Goal: Use online tool/utility: Utilize a website feature to perform a specific function

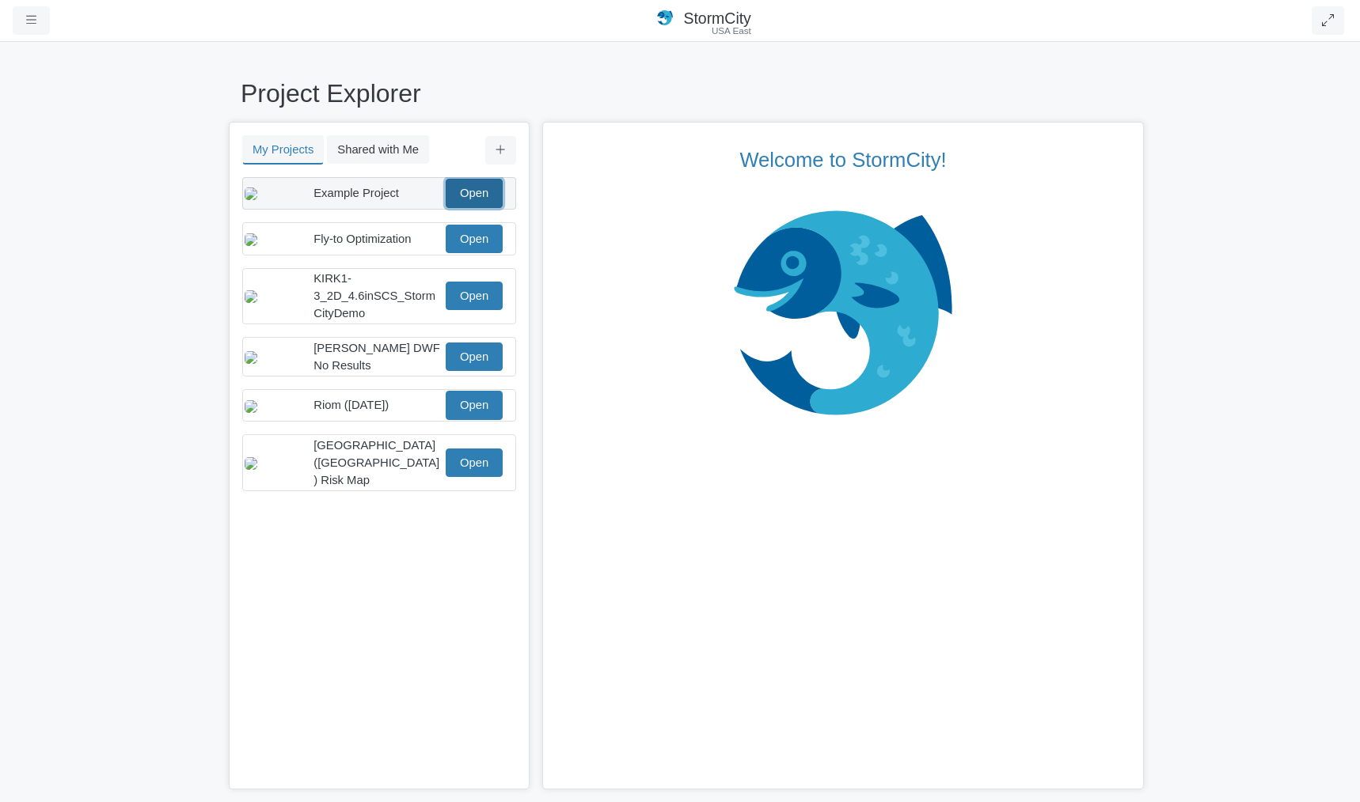
click at [477, 198] on link "Open" at bounding box center [474, 193] width 57 height 28
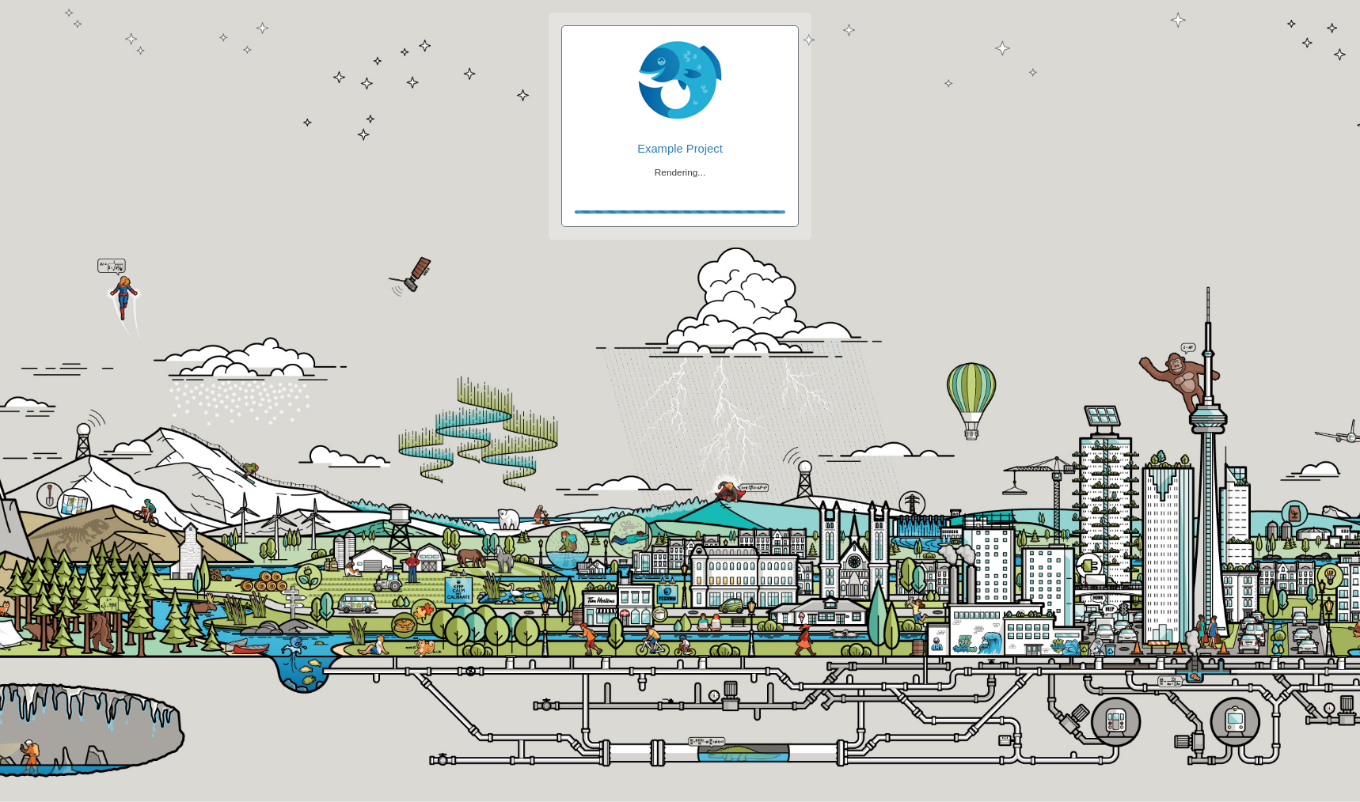
checkbox input "true"
checkbox input "false"
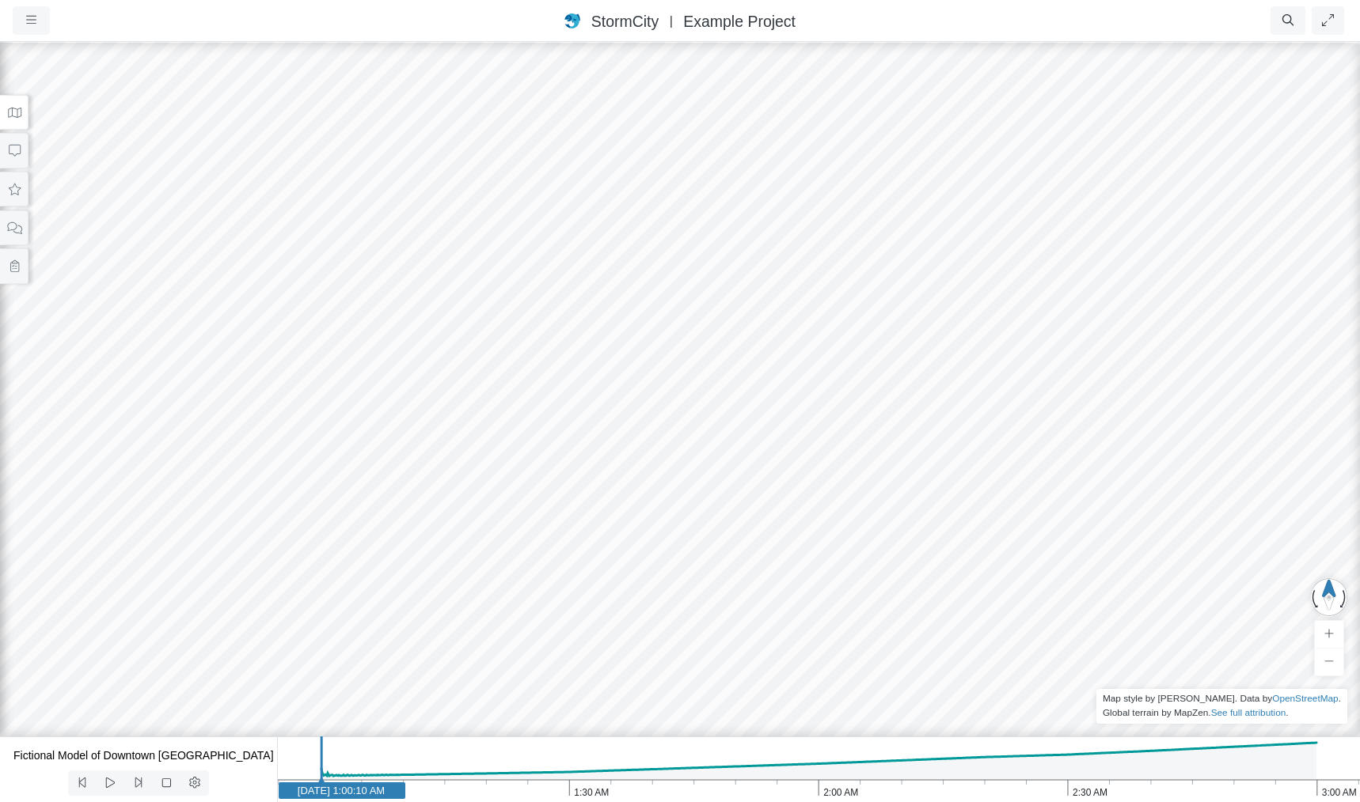
click at [3, 113] on button at bounding box center [14, 113] width 28 height 36
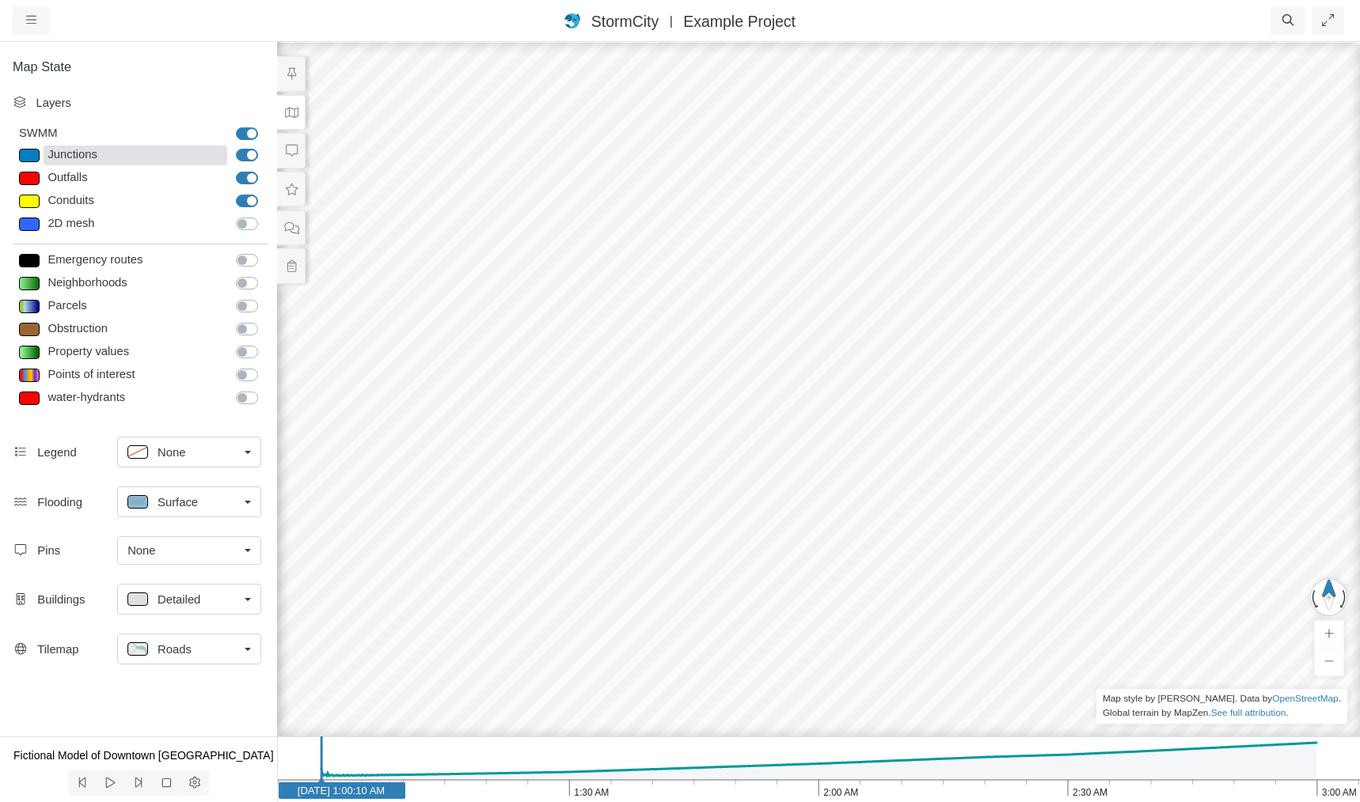
click at [82, 157] on div "Junctions" at bounding box center [136, 156] width 184 height 20
type input "Visible"
checkbox input "true"
select select "CIRCLE"
type input "7"
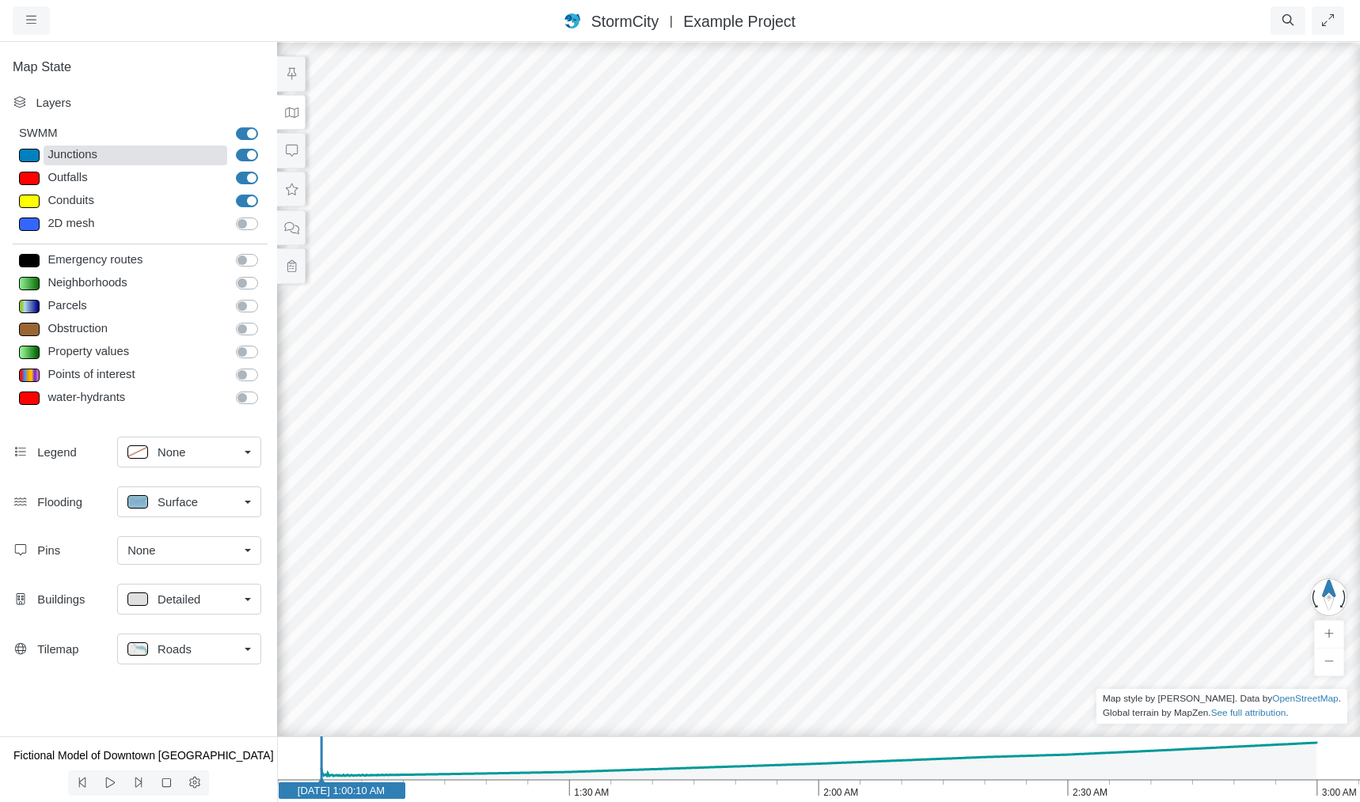
checkbox input "true"
type input "5.5"
type input "0"
type input "7"
type input "5.5"
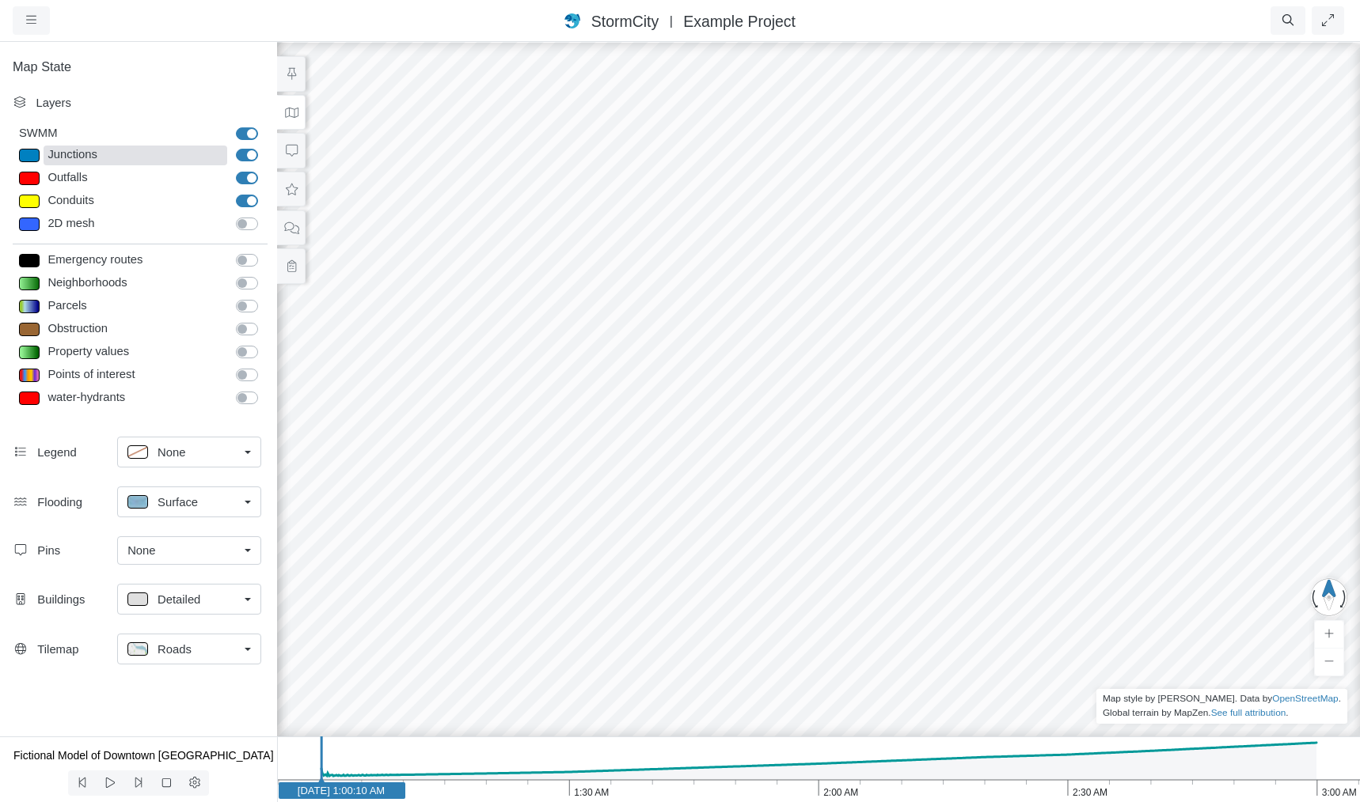
select select "None"
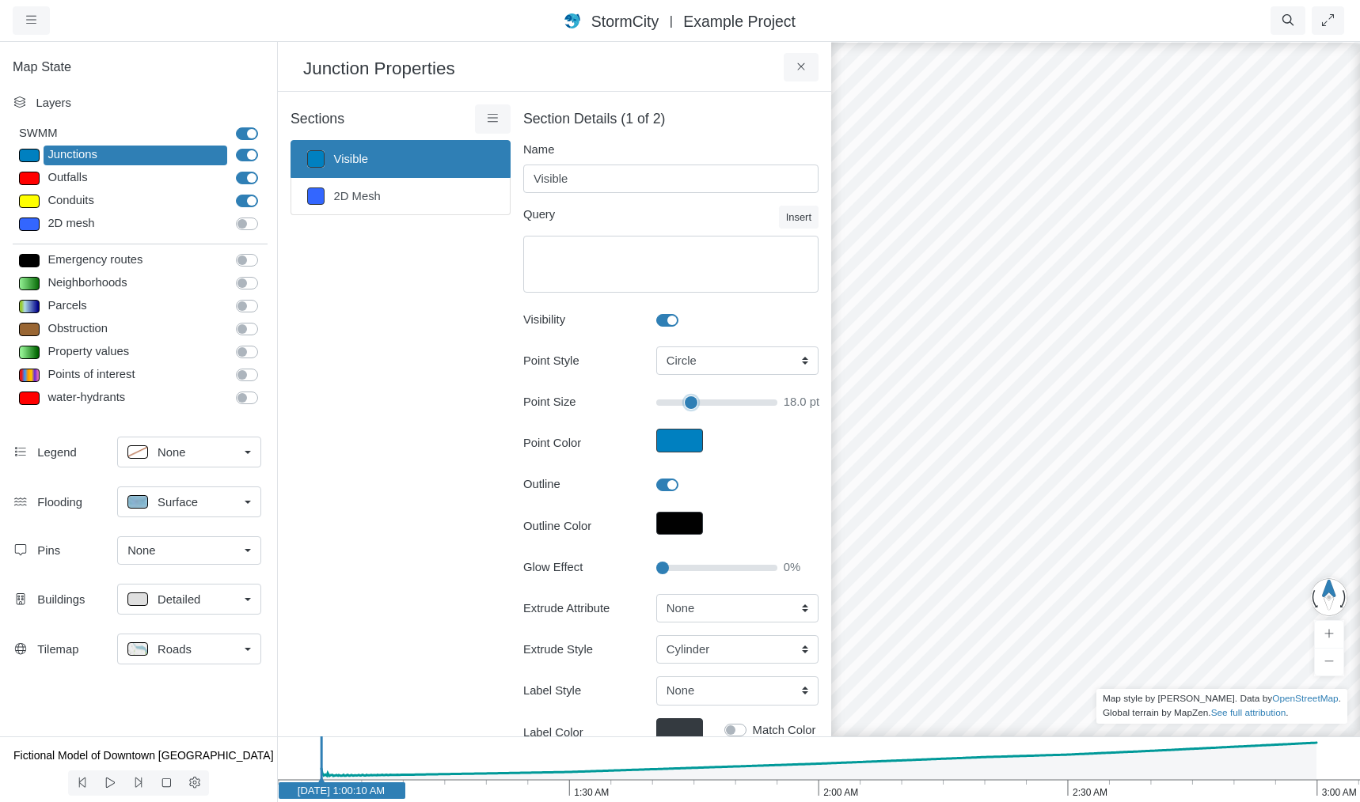
drag, startPoint x: 667, startPoint y: 402, endPoint x: 686, endPoint y: 404, distance: 19.1
click at [686, 404] on input "Point Size" at bounding box center [716, 402] width 121 height 17
type input "18"
click at [73, 197] on div "Conduits" at bounding box center [136, 202] width 184 height 20
type input "2"
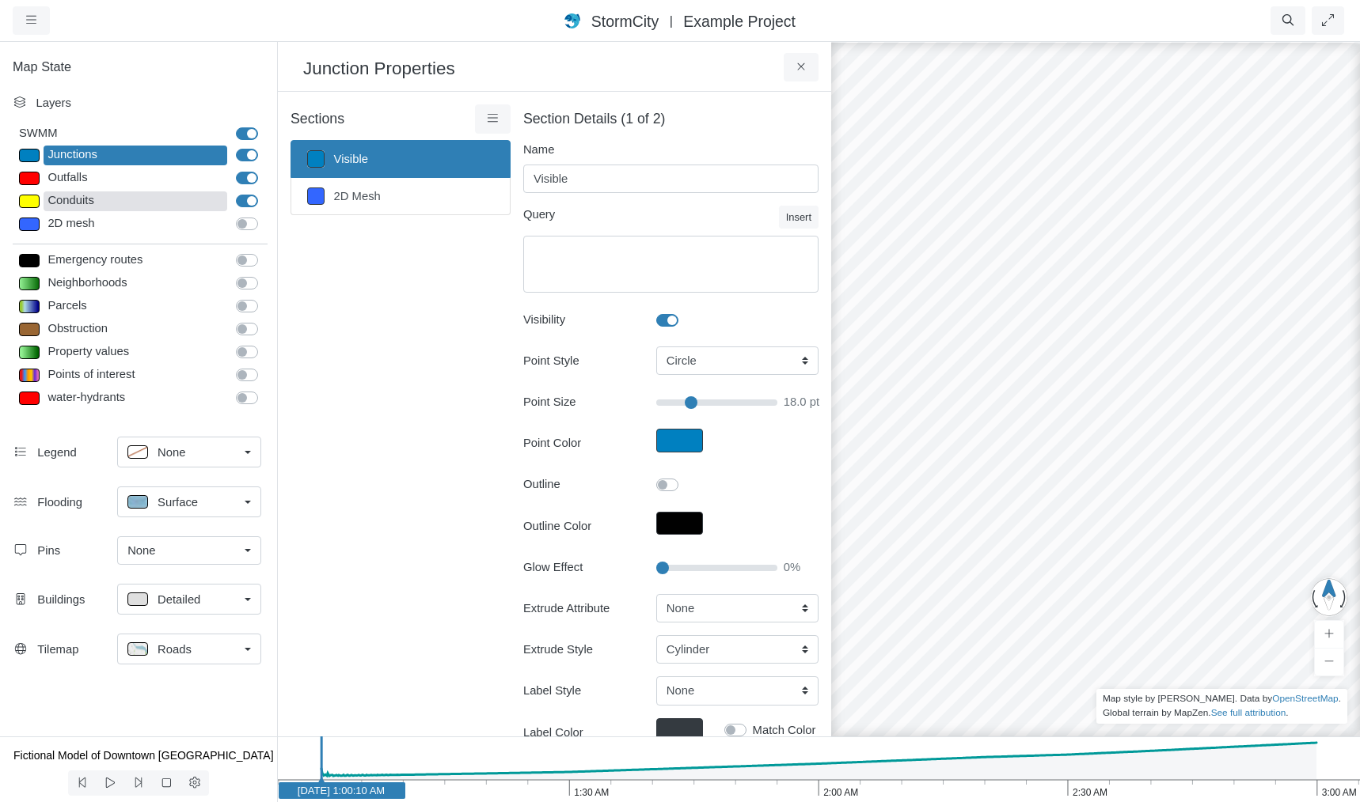
checkbox input "true"
type input "2"
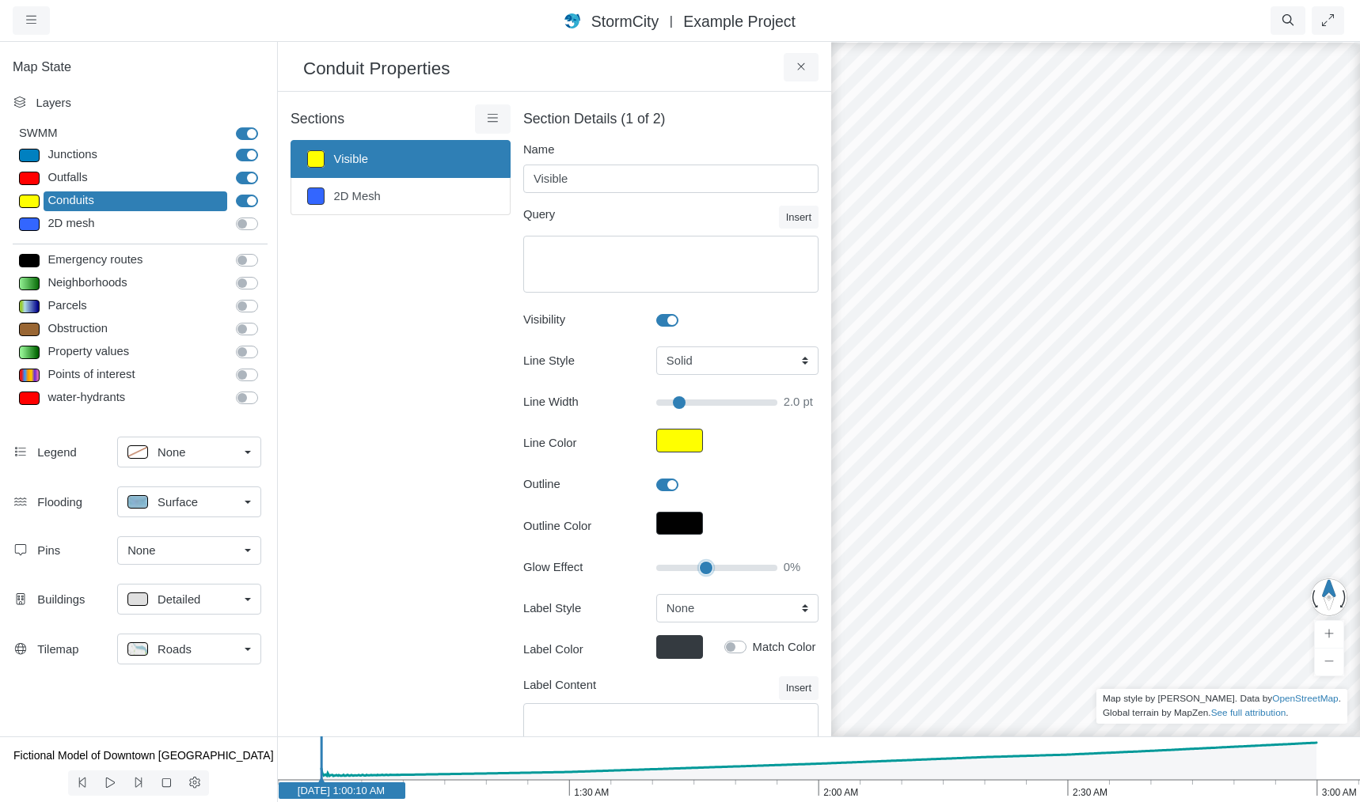
type input "40"
click at [699, 566] on input "Glow Effect" at bounding box center [716, 567] width 121 height 17
type input "2"
drag, startPoint x: 1042, startPoint y: 538, endPoint x: 1057, endPoint y: 385, distance: 153.5
click at [202, 595] on div "Detailed" at bounding box center [182, 600] width 111 height 20
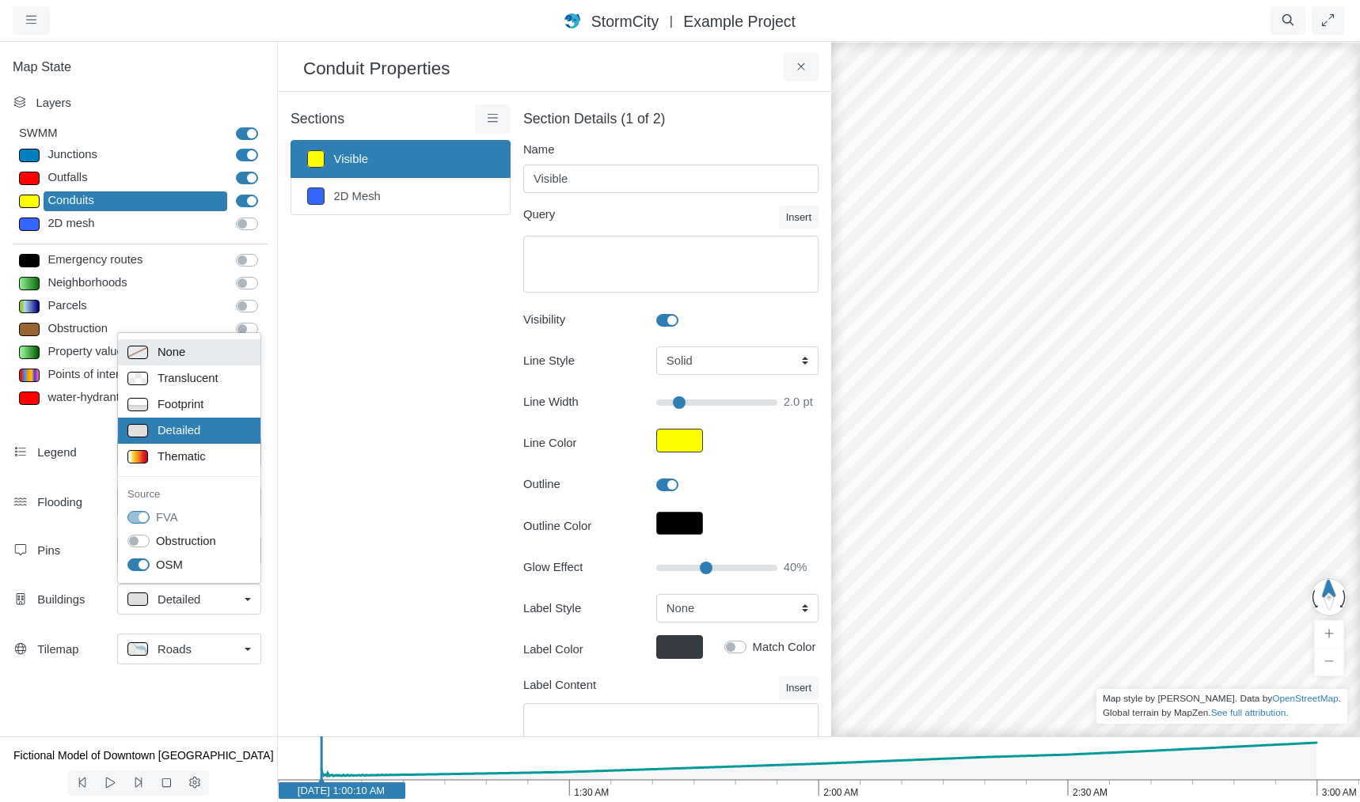
click at [180, 355] on span "None" at bounding box center [171, 351] width 28 height 17
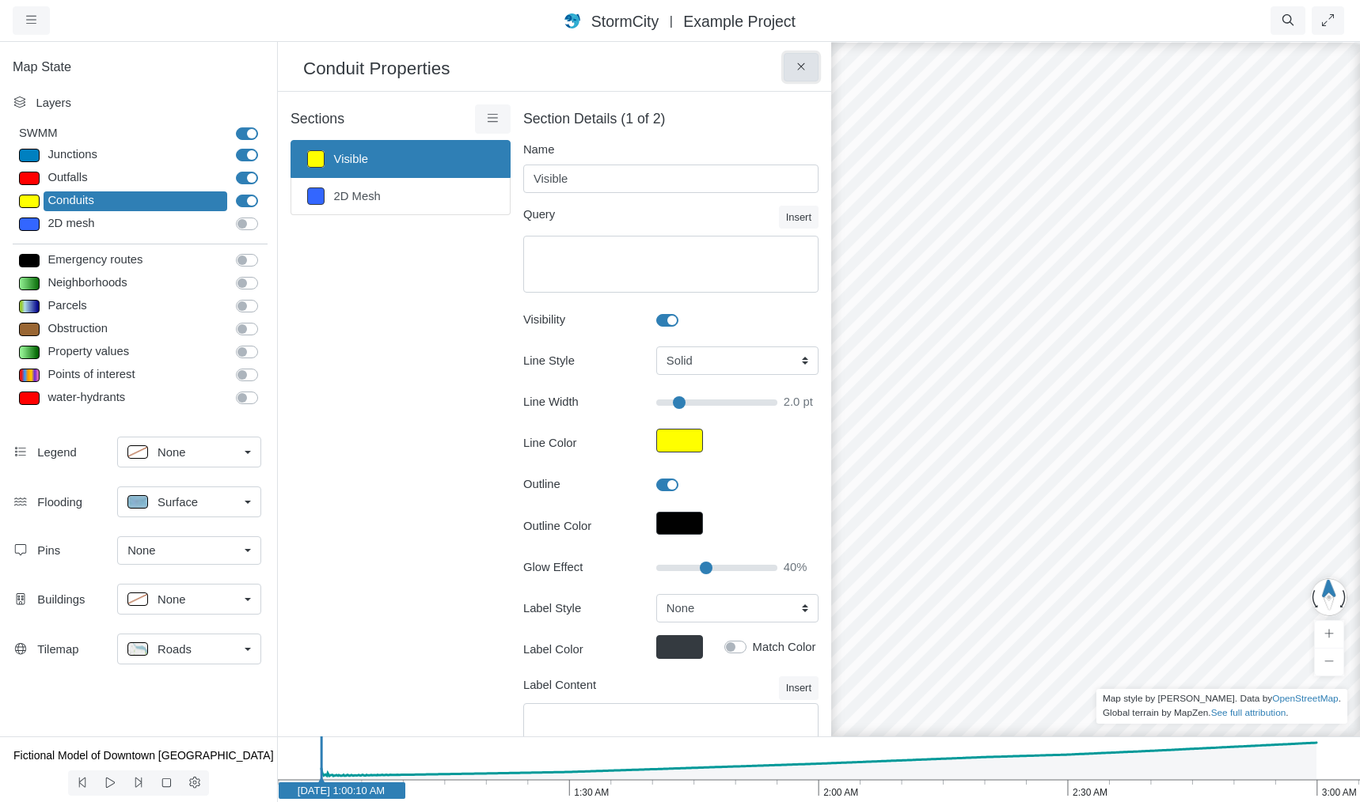
click at [804, 70] on icon at bounding box center [800, 66] width 7 height 7
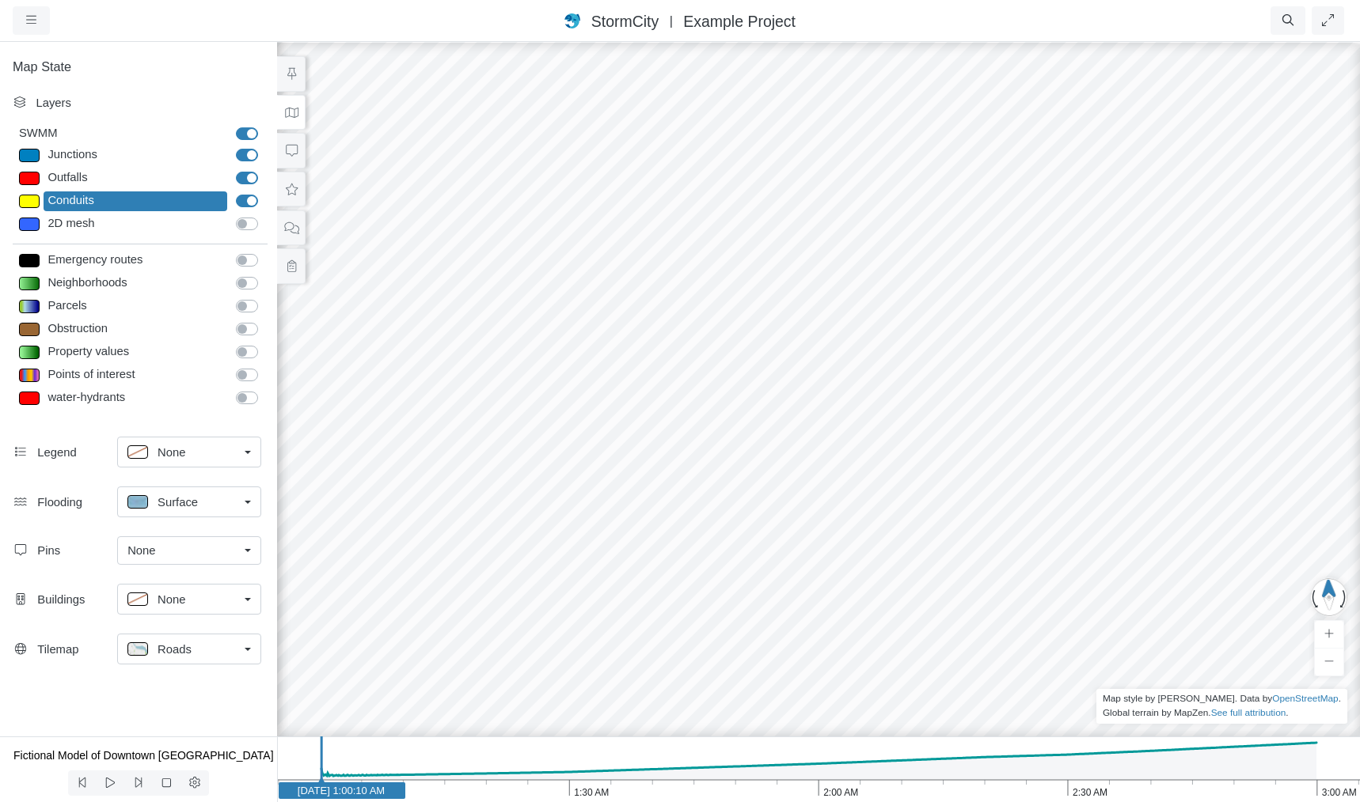
drag, startPoint x: 806, startPoint y: 375, endPoint x: 674, endPoint y: 207, distance: 213.6
click at [674, 207] on div at bounding box center [818, 421] width 1360 height 762
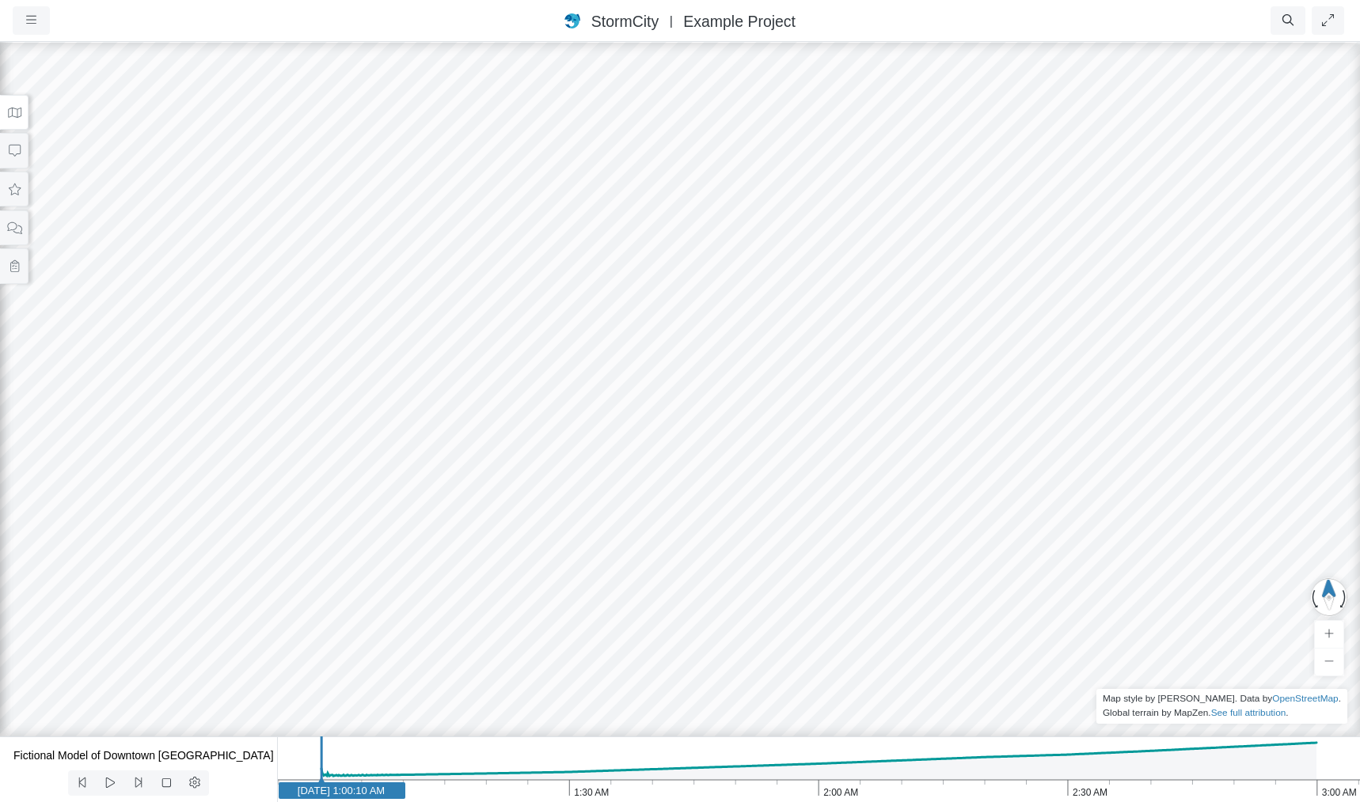
click at [13, 112] on icon at bounding box center [14, 113] width 15 height 12
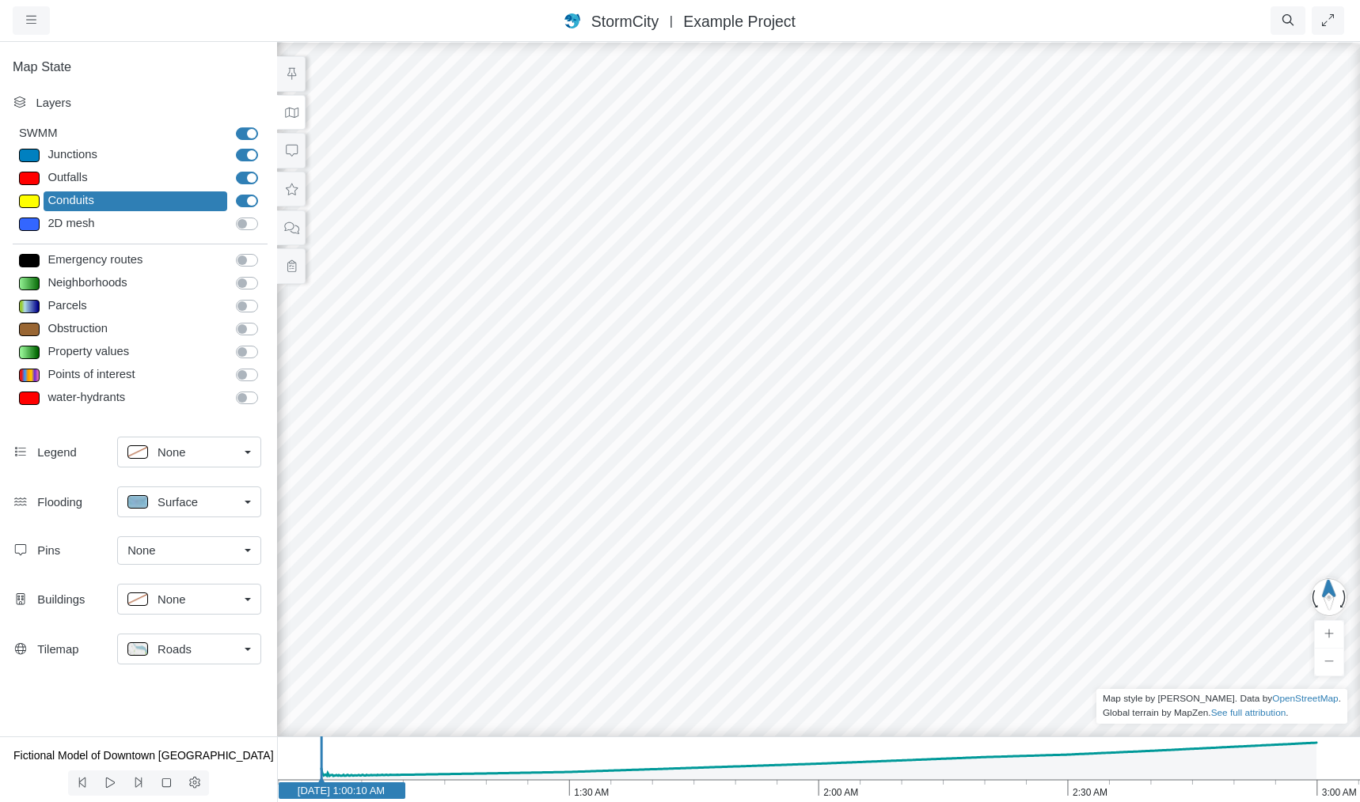
click at [130, 205] on div "Conduits" at bounding box center [136, 202] width 184 height 20
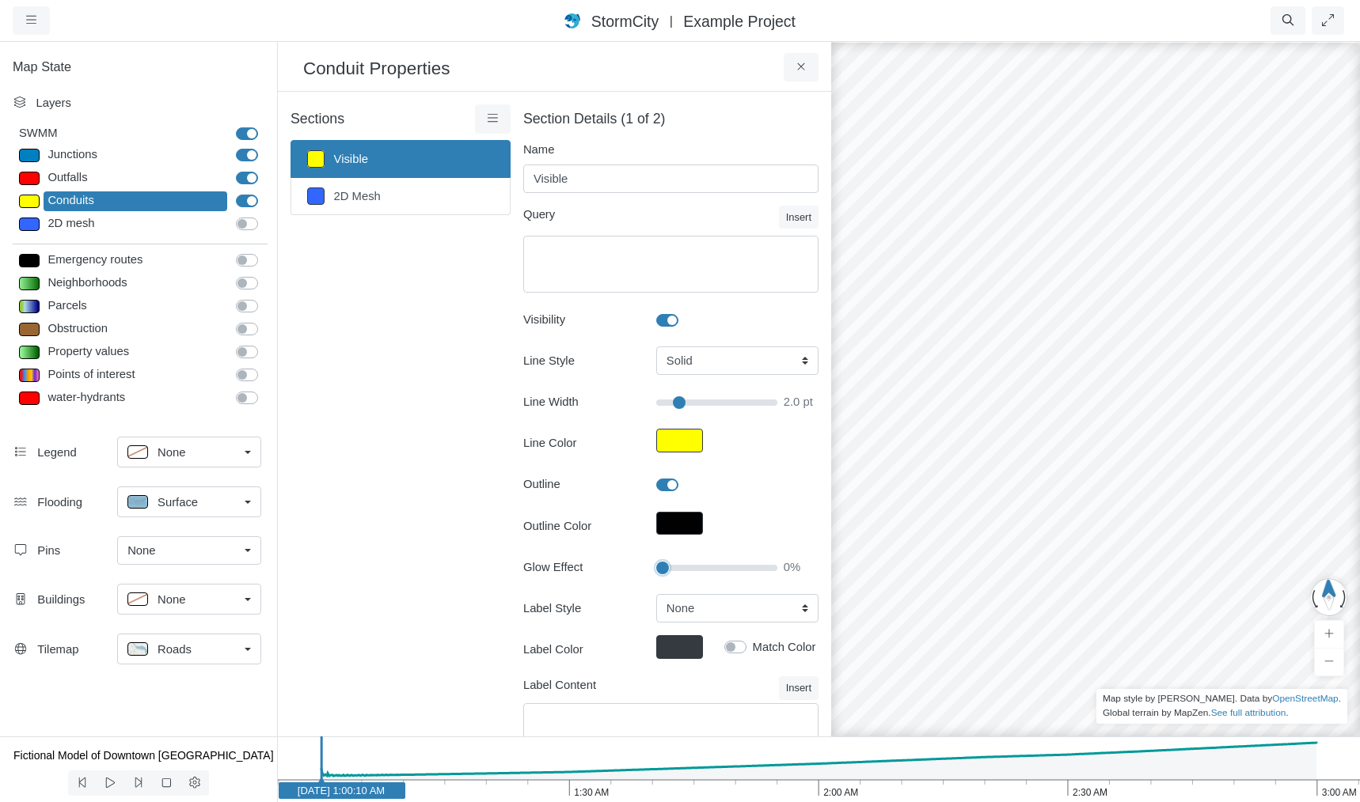
drag, startPoint x: 700, startPoint y: 566, endPoint x: 602, endPoint y: 573, distance: 97.6
type input "0"
click at [656, 573] on input "Glow Effect" at bounding box center [716, 567] width 121 height 17
type input "2"
type input "15"
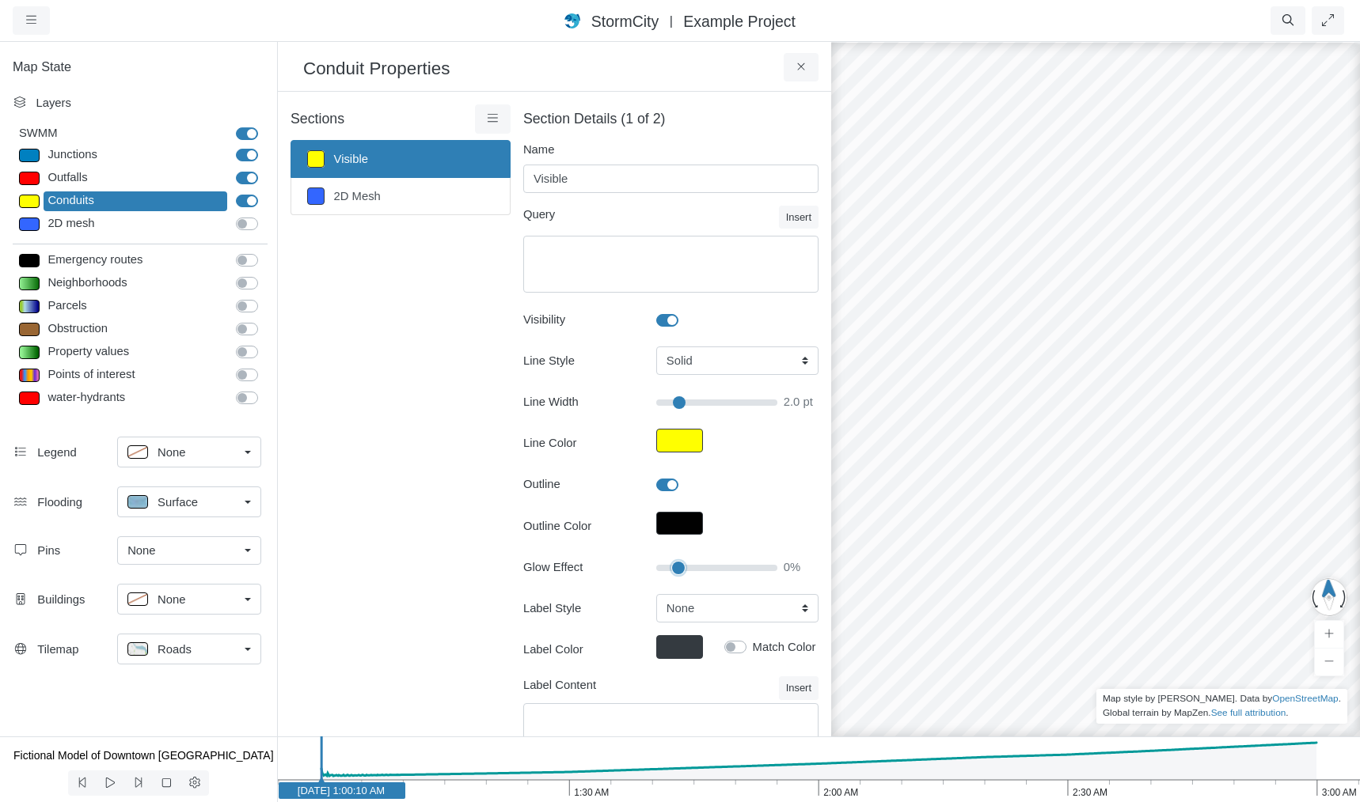
click at [671, 567] on input "Glow Effect" at bounding box center [716, 567] width 121 height 17
type input "2"
drag, startPoint x: 673, startPoint y: 568, endPoint x: 643, endPoint y: 568, distance: 29.3
type input "0"
click at [656, 568] on input "Glow Effect" at bounding box center [716, 567] width 121 height 17
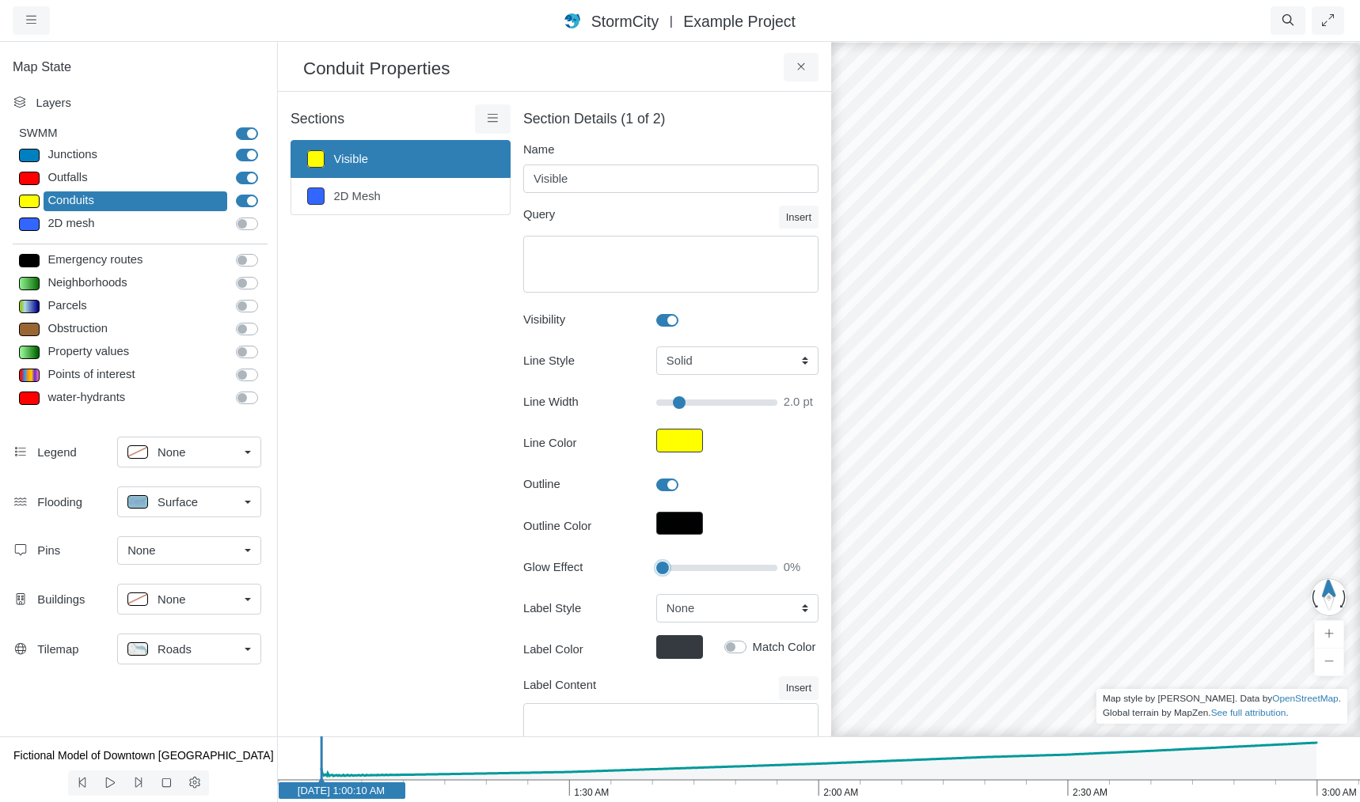
type input "2"
click at [962, 377] on div at bounding box center [1095, 421] width 1360 height 762
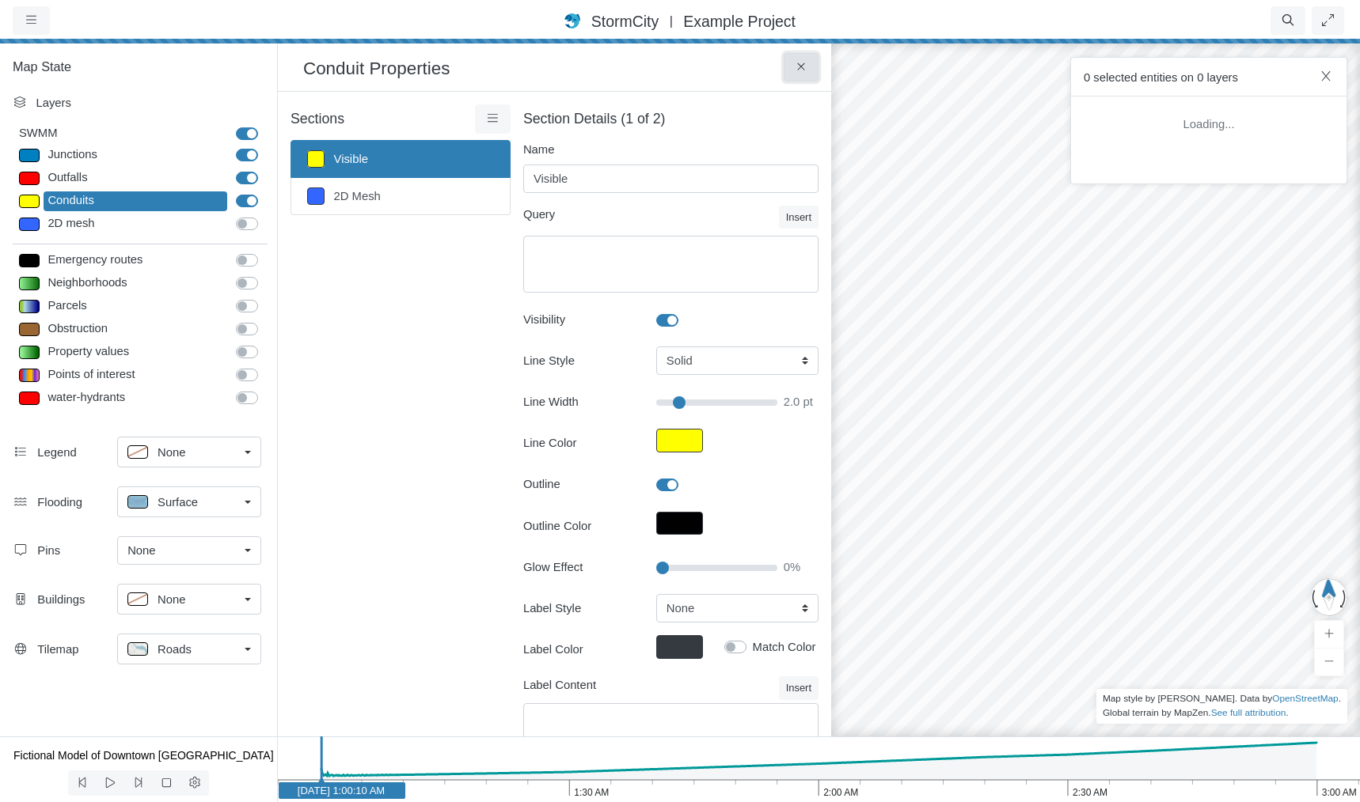
click at [798, 66] on icon at bounding box center [801, 67] width 15 height 12
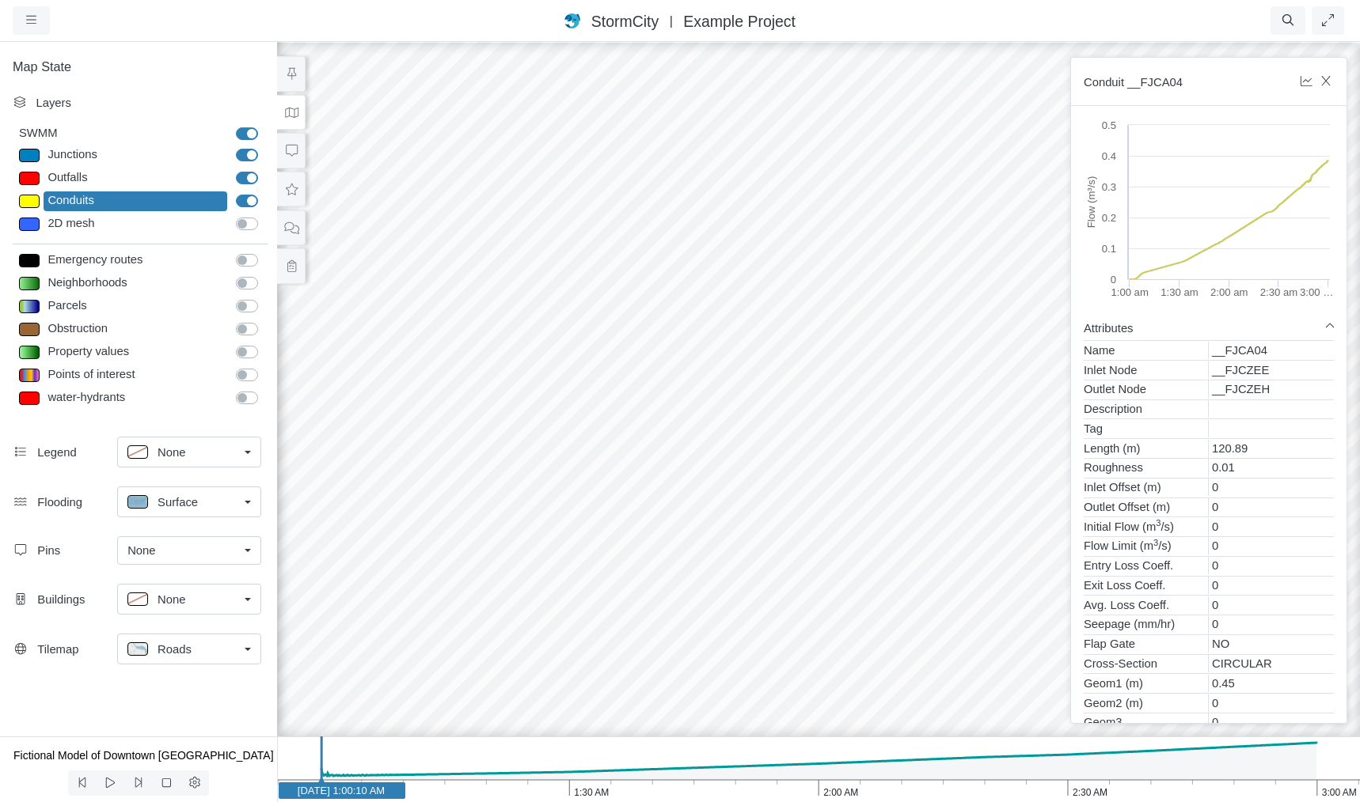
click at [839, 556] on div at bounding box center [818, 421] width 1360 height 762
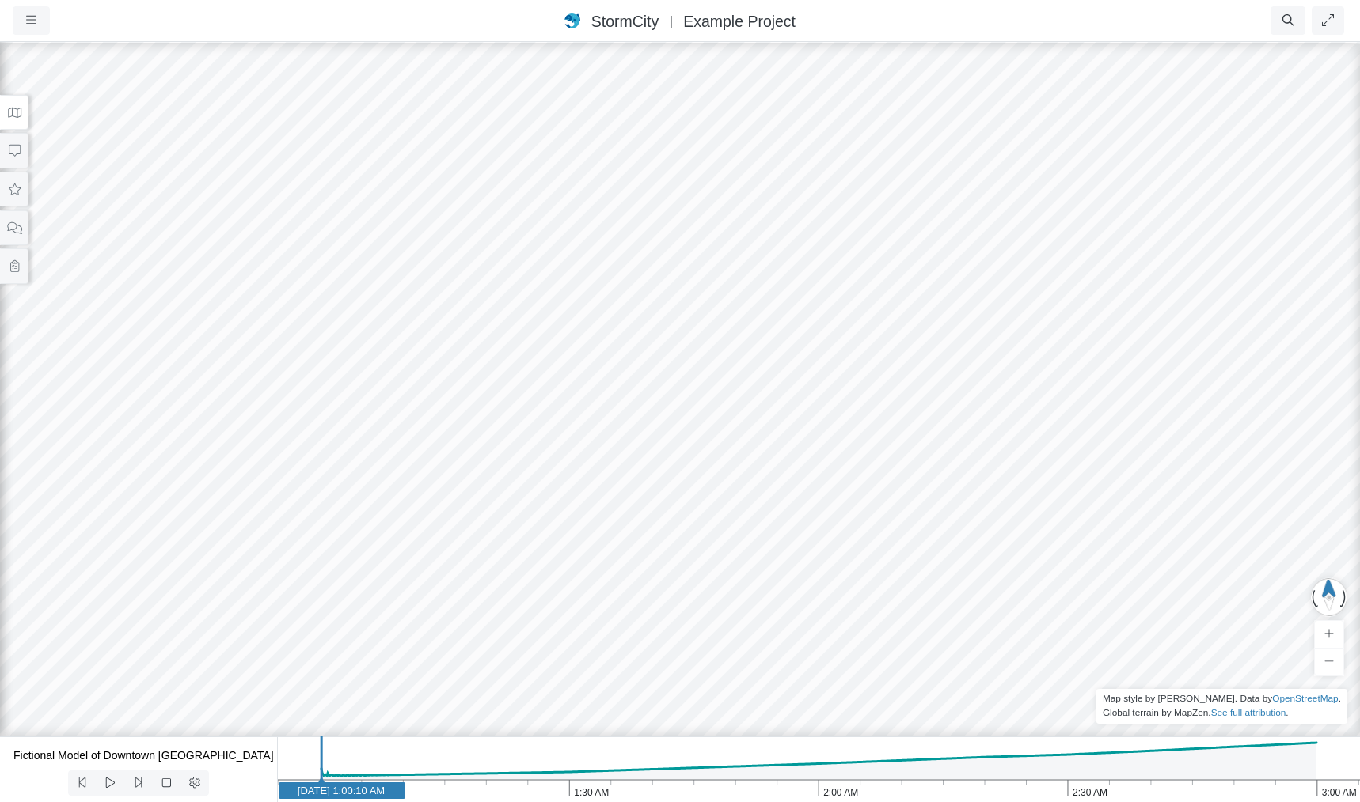
click at [867, 516] on div at bounding box center [680, 421] width 1360 height 762
click at [851, 566] on div at bounding box center [680, 421] width 1360 height 762
click at [807, 547] on div at bounding box center [680, 421] width 1360 height 762
click at [810, 516] on div at bounding box center [680, 421] width 1360 height 762
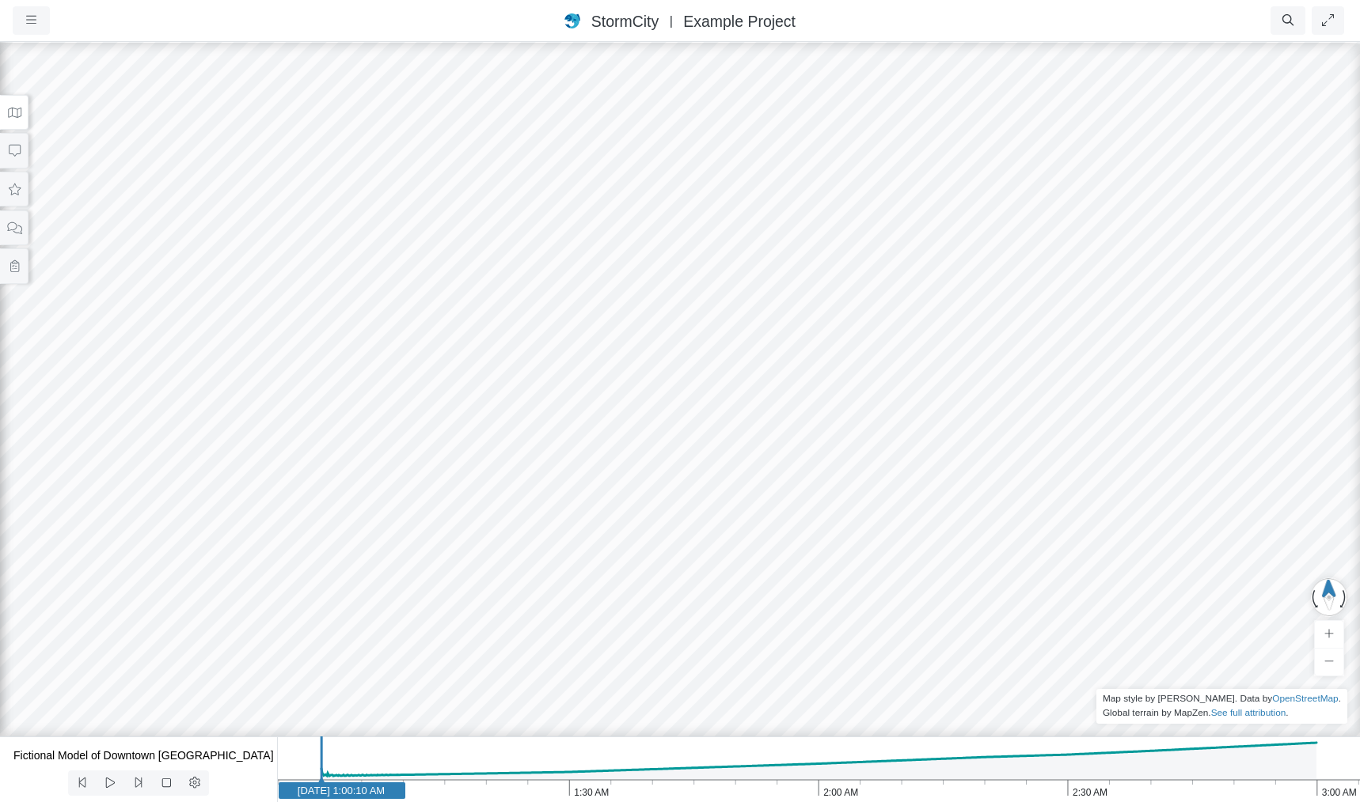
click at [549, 376] on div at bounding box center [680, 421] width 1360 height 762
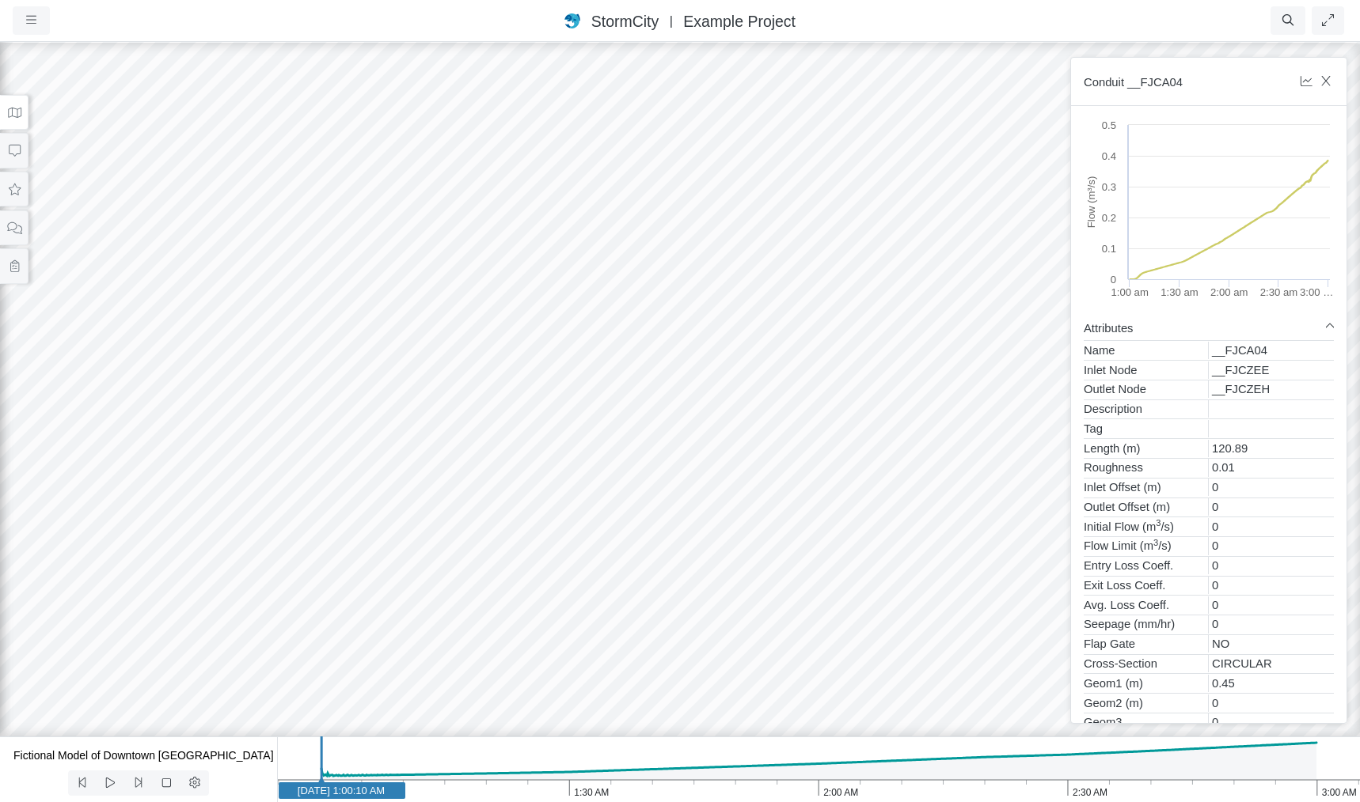
click at [544, 356] on div at bounding box center [680, 421] width 1360 height 762
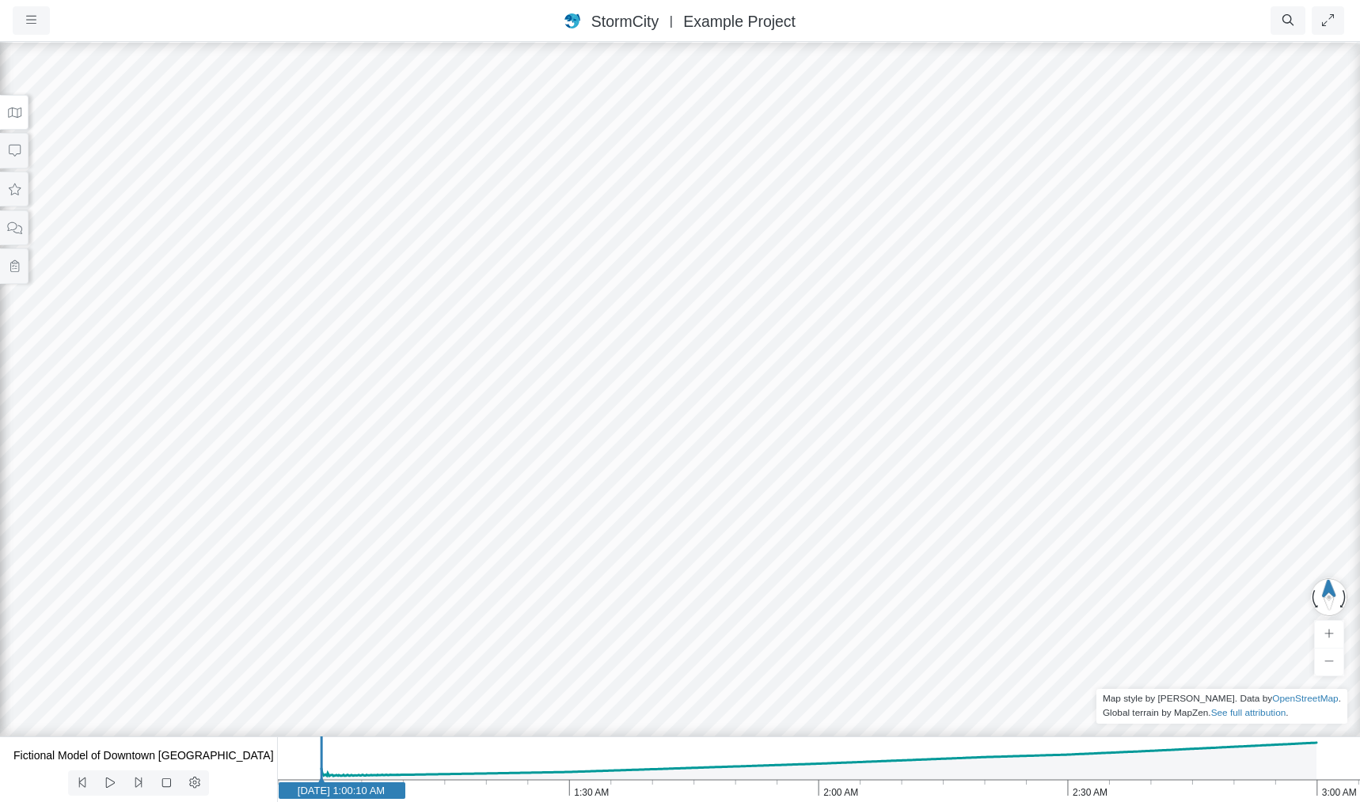
click at [546, 381] on div at bounding box center [680, 421] width 1360 height 762
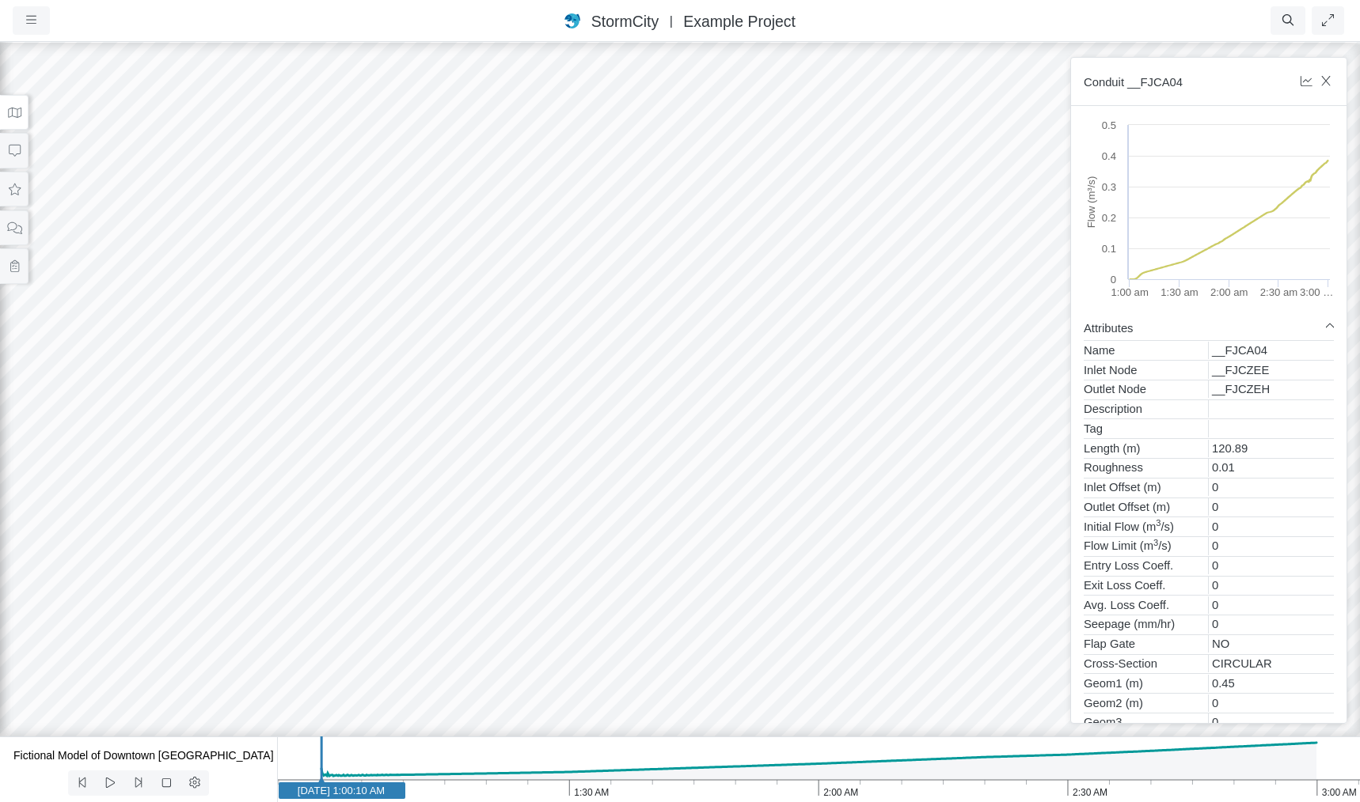
click at [570, 409] on div at bounding box center [680, 421] width 1360 height 762
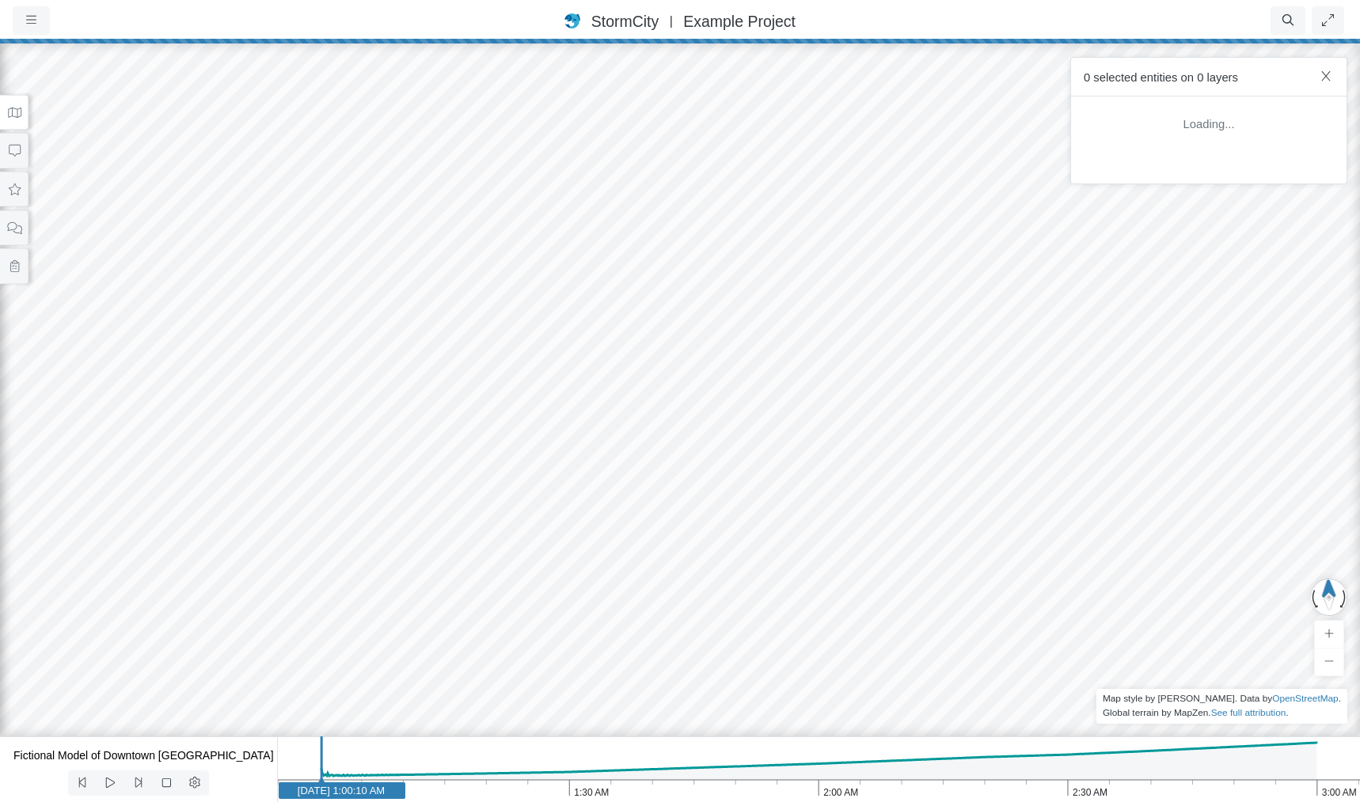
click at [893, 517] on div at bounding box center [680, 421] width 1360 height 762
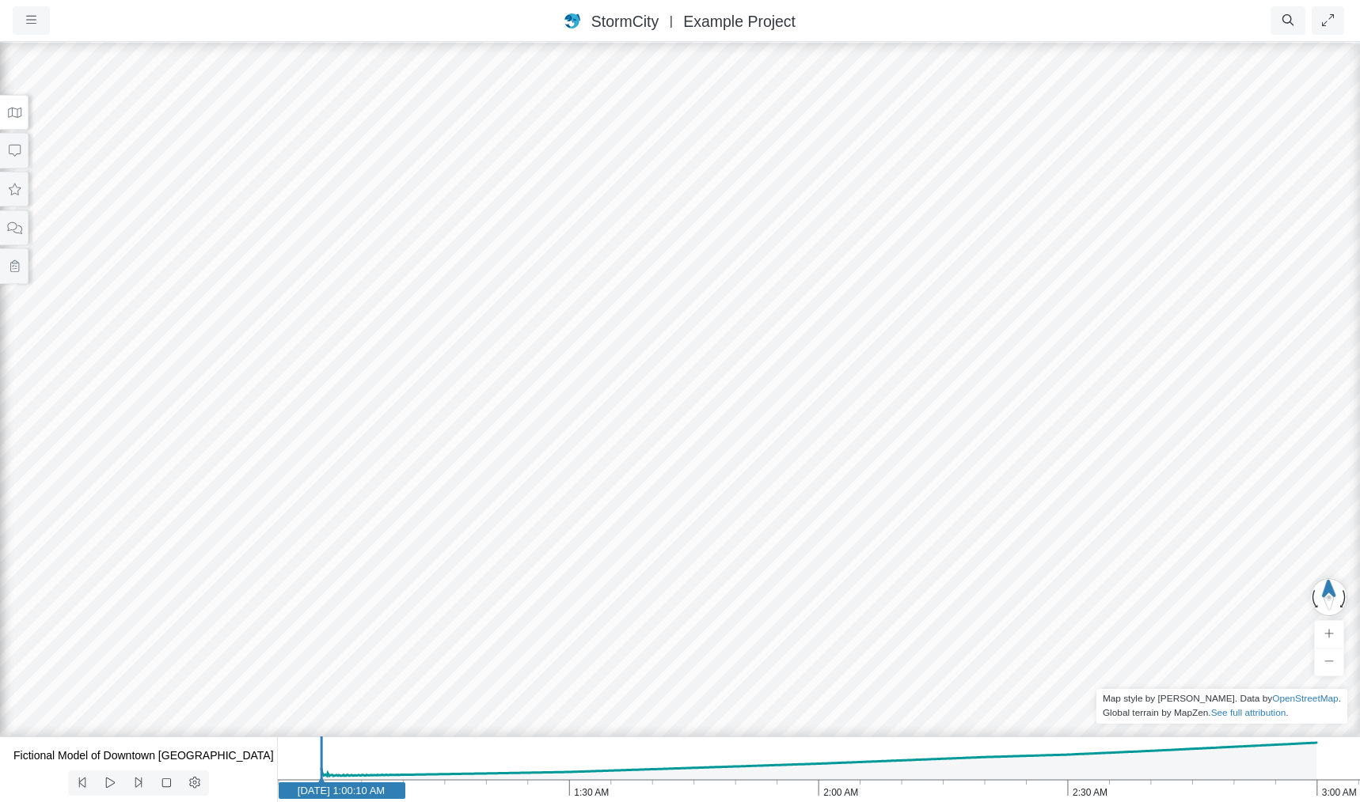
click at [658, 526] on div at bounding box center [680, 421] width 1360 height 762
click at [654, 540] on div at bounding box center [680, 421] width 1360 height 762
click at [563, 411] on div at bounding box center [680, 421] width 1360 height 762
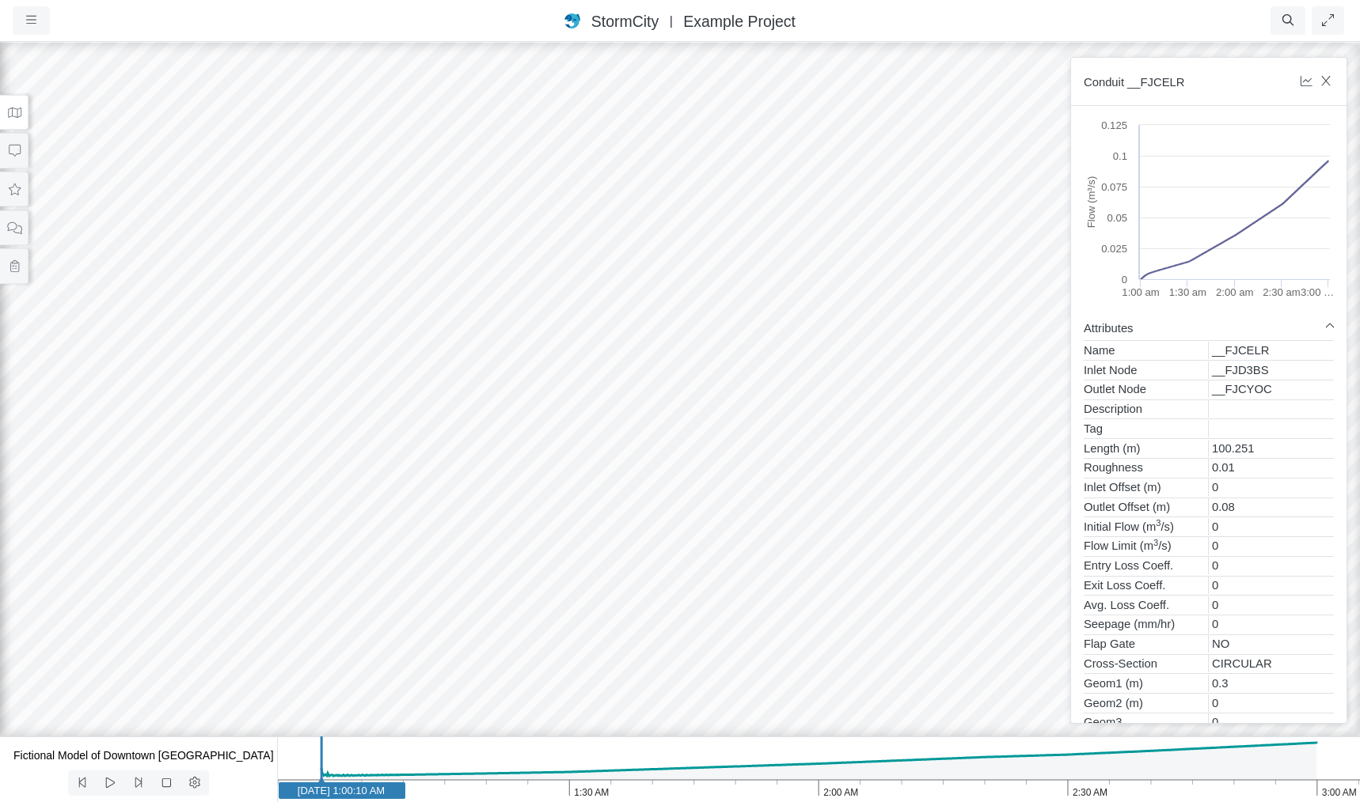
click at [556, 539] on div at bounding box center [680, 421] width 1360 height 762
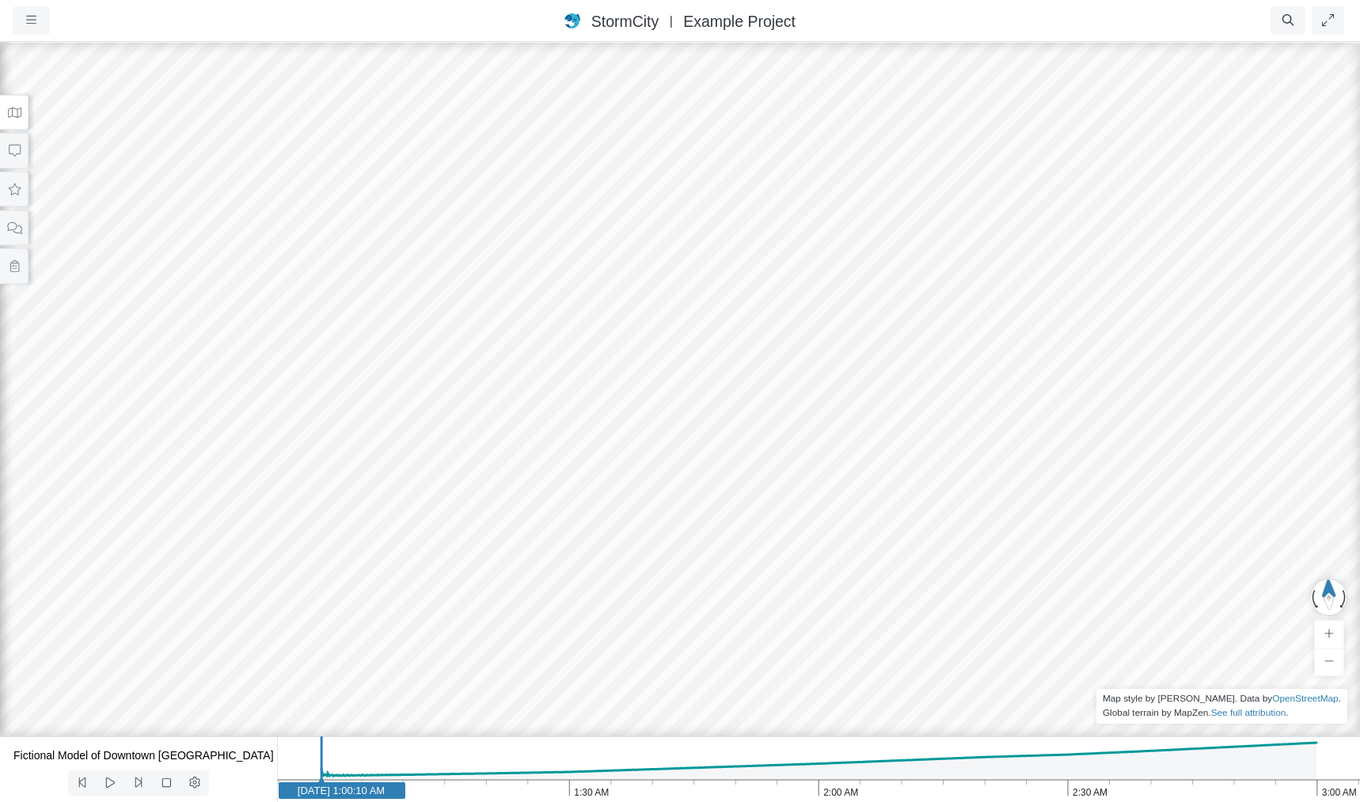
click at [559, 408] on div at bounding box center [680, 421] width 1360 height 762
click at [565, 410] on div at bounding box center [680, 421] width 1360 height 762
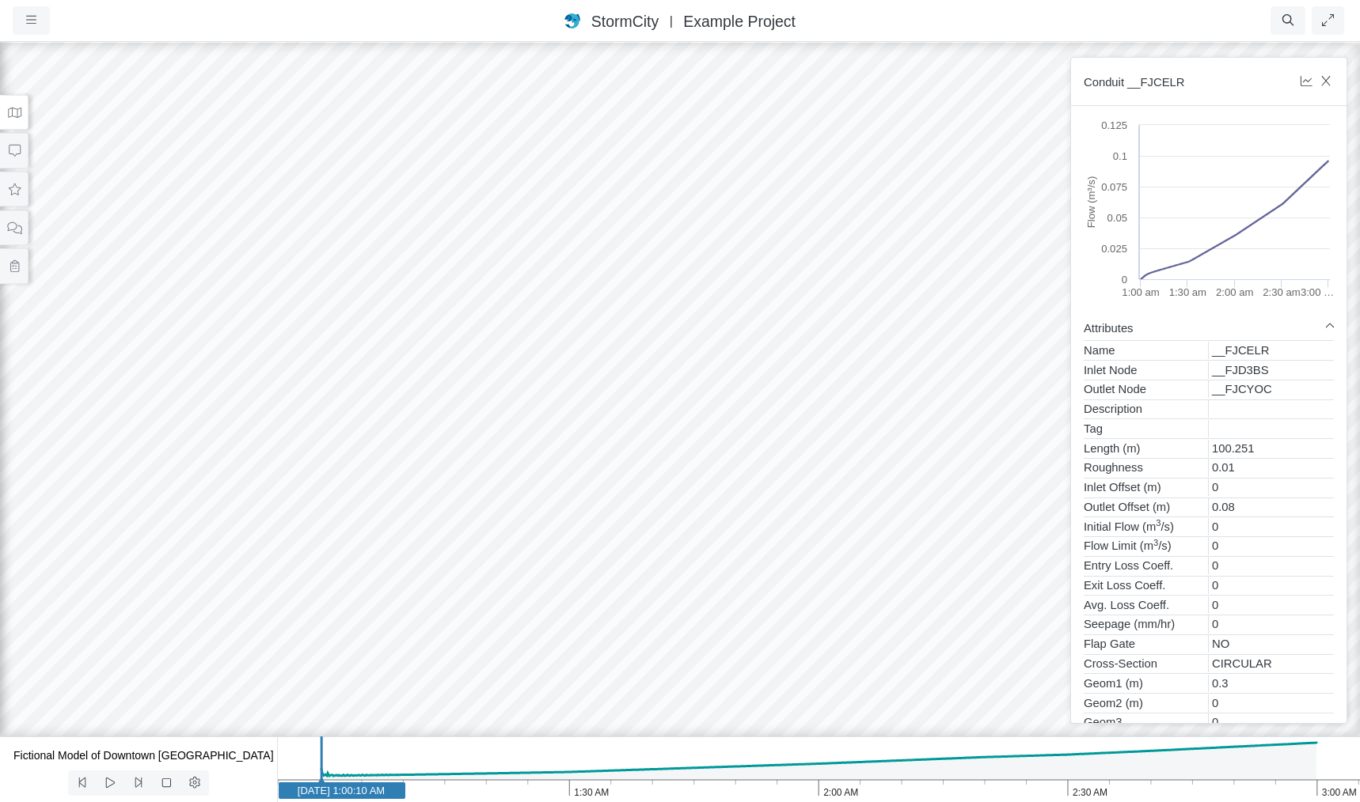
click at [744, 542] on div at bounding box center [680, 421] width 1360 height 762
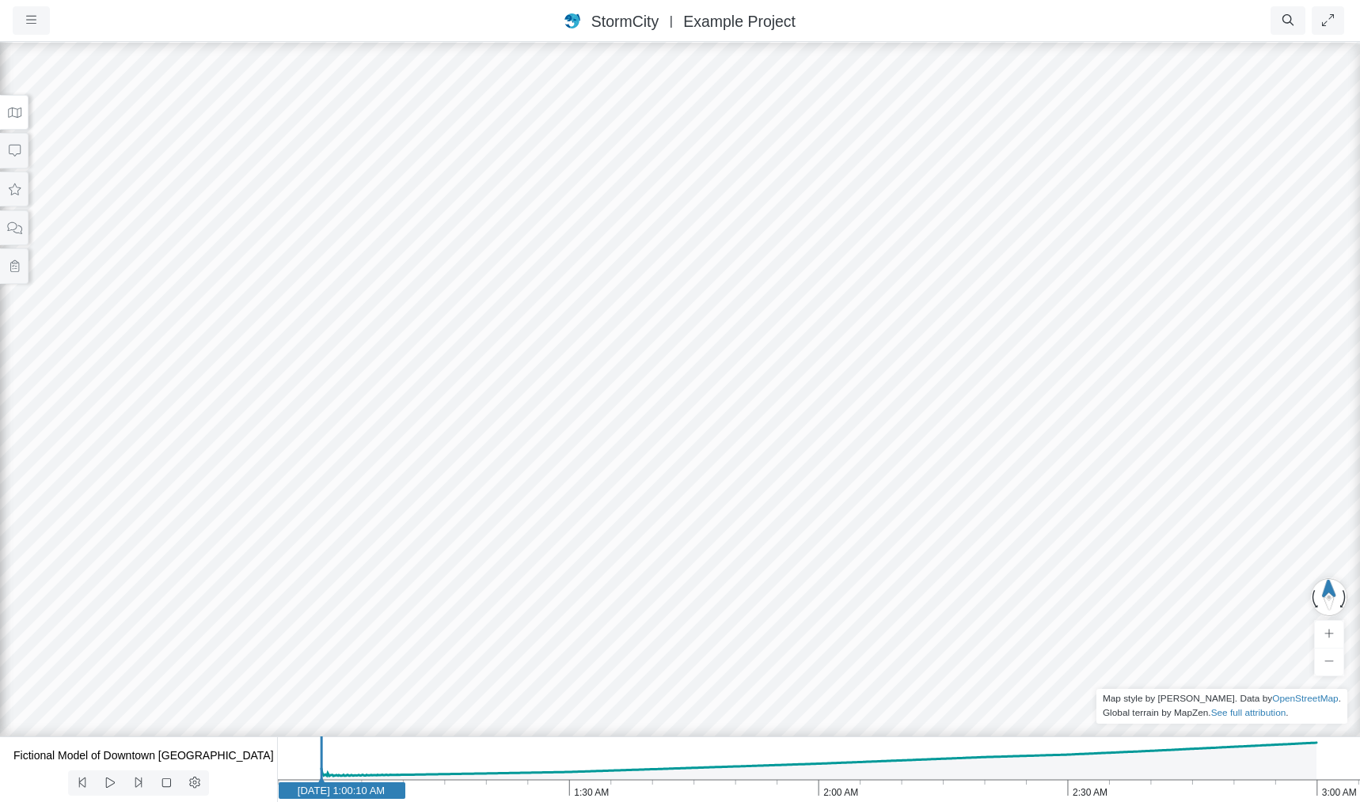
drag, startPoint x: 546, startPoint y: 424, endPoint x: 700, endPoint y: 397, distance: 155.9
click at [688, 411] on div at bounding box center [680, 421] width 1360 height 762
drag, startPoint x: 649, startPoint y: 416, endPoint x: 563, endPoint y: 451, distance: 92.3
click at [563, 451] on div at bounding box center [680, 421] width 1360 height 762
drag, startPoint x: 544, startPoint y: 431, endPoint x: 609, endPoint y: 434, distance: 64.9
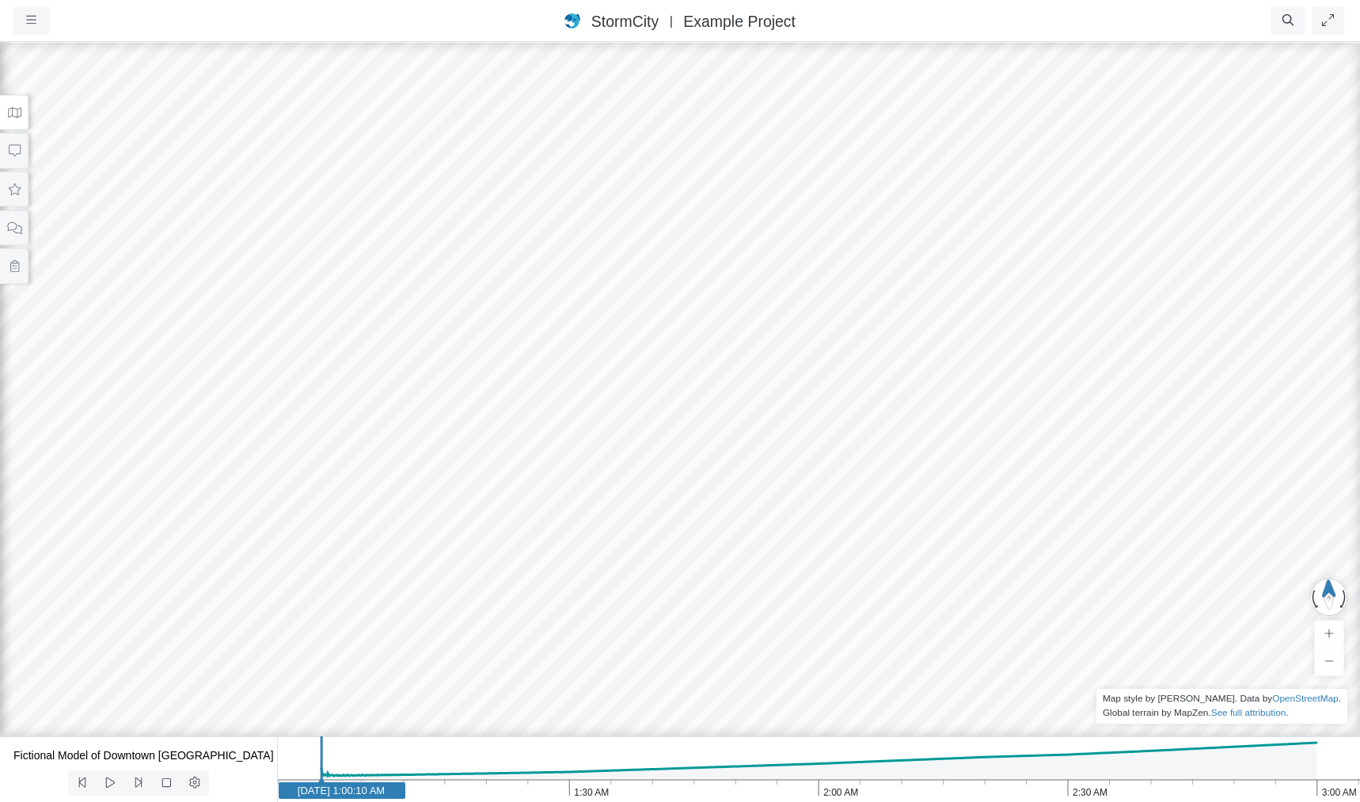
click at [609, 434] on div at bounding box center [680, 421] width 1360 height 762
drag, startPoint x: 611, startPoint y: 422, endPoint x: 597, endPoint y: 405, distance: 21.9
click at [573, 403] on div at bounding box center [680, 421] width 1360 height 762
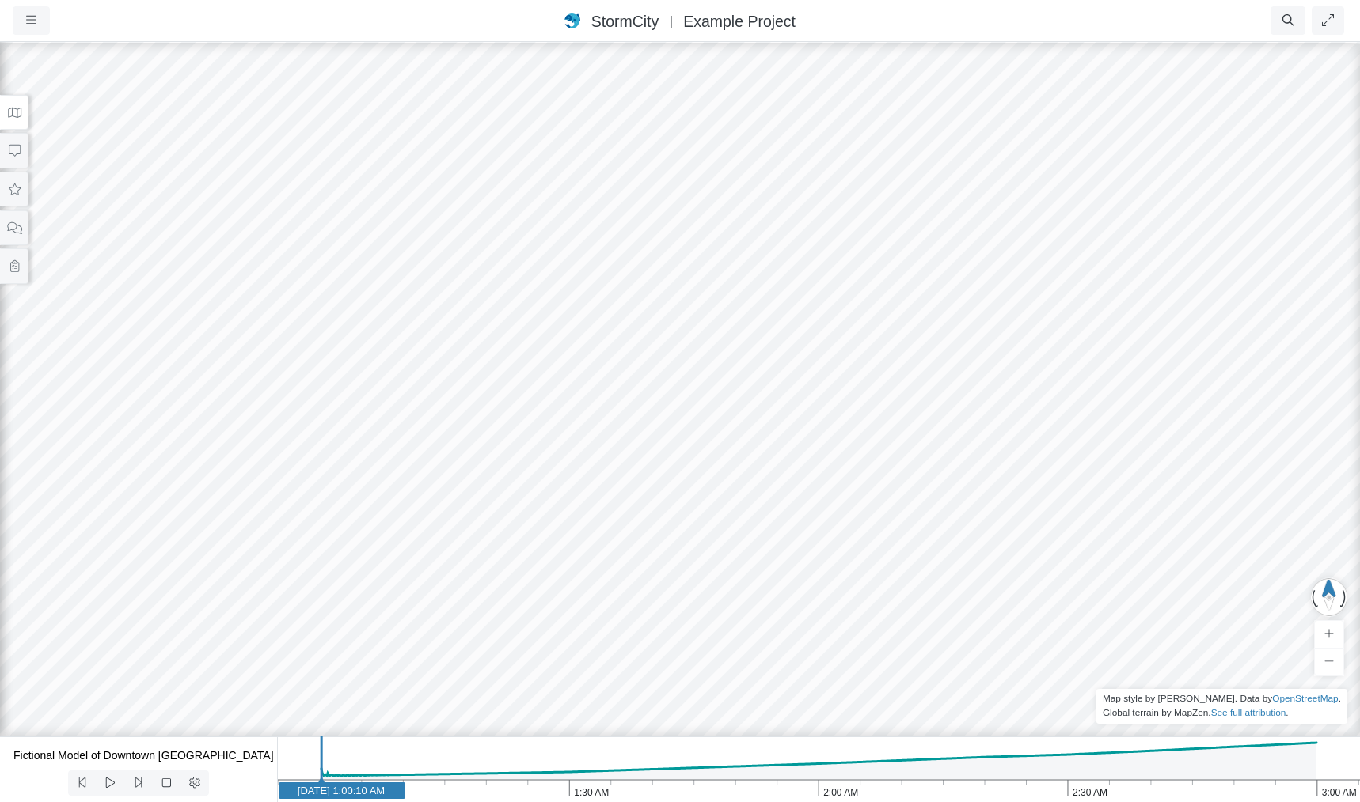
click at [548, 410] on div at bounding box center [680, 421] width 1360 height 762
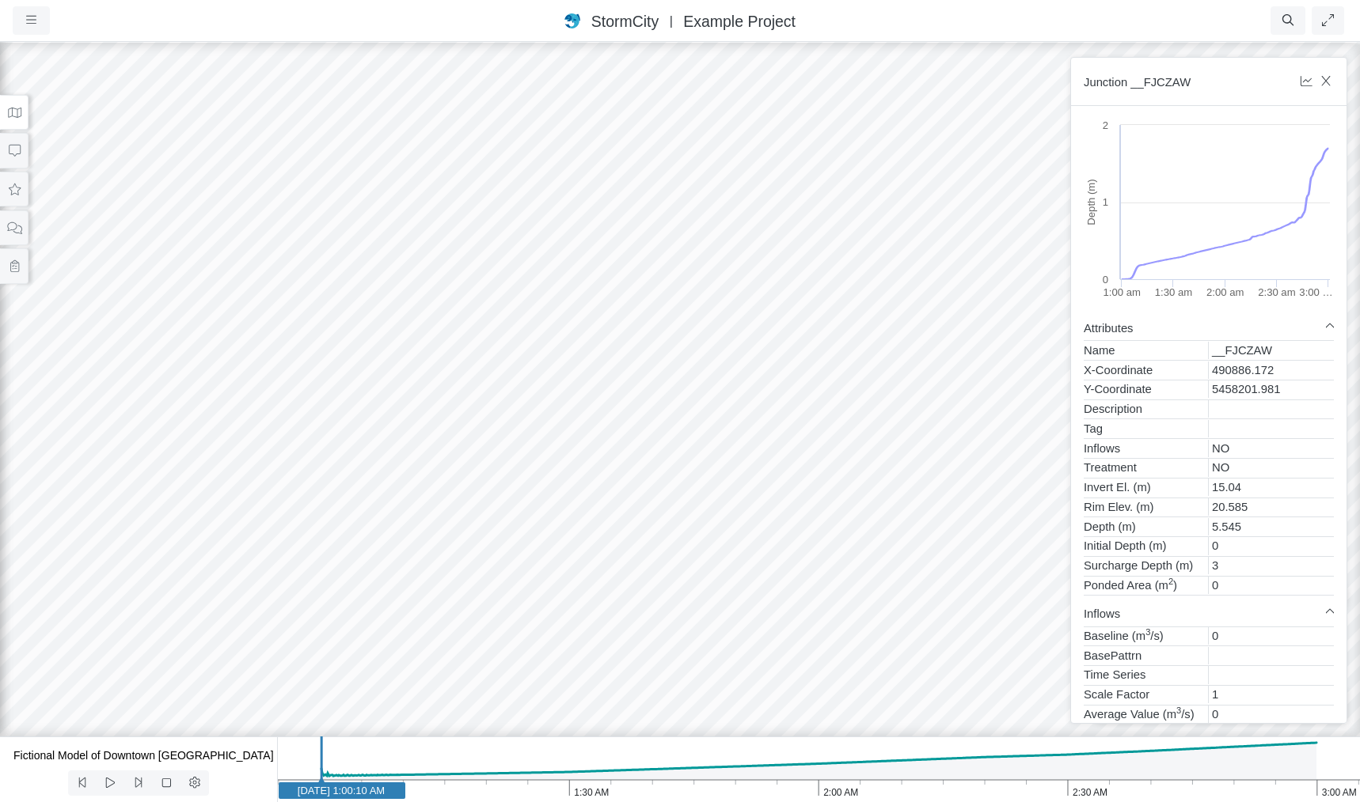
drag, startPoint x: 593, startPoint y: 412, endPoint x: 611, endPoint y: 368, distance: 47.9
click at [611, 368] on div at bounding box center [680, 421] width 1360 height 762
click at [597, 555] on div at bounding box center [680, 421] width 1360 height 762
